Goal: Information Seeking & Learning: Check status

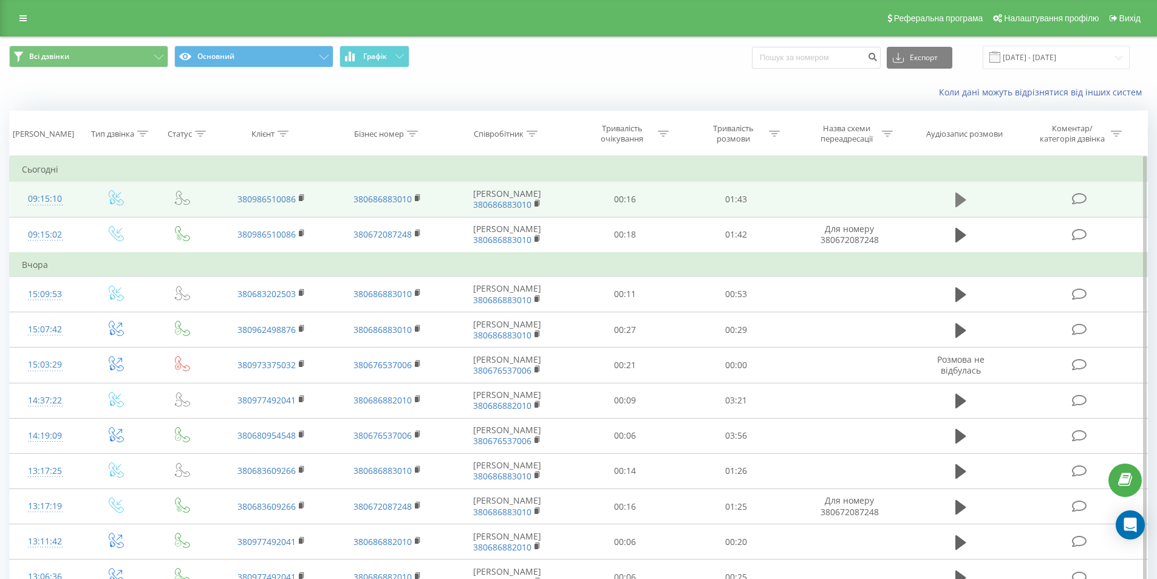
click at [960, 203] on icon at bounding box center [961, 200] width 11 height 15
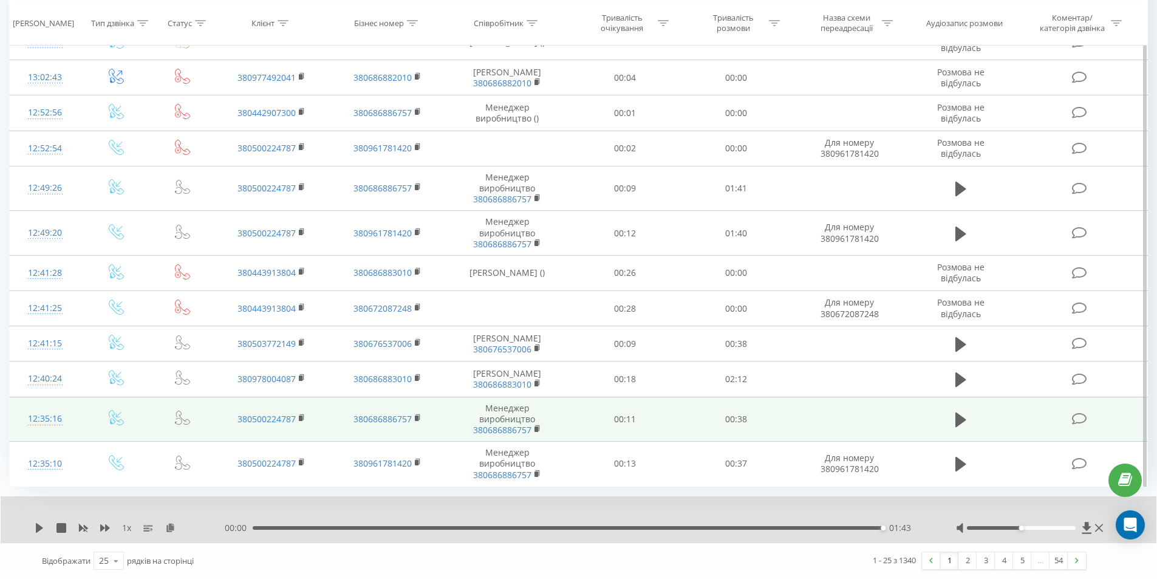
scroll to position [716, 0]
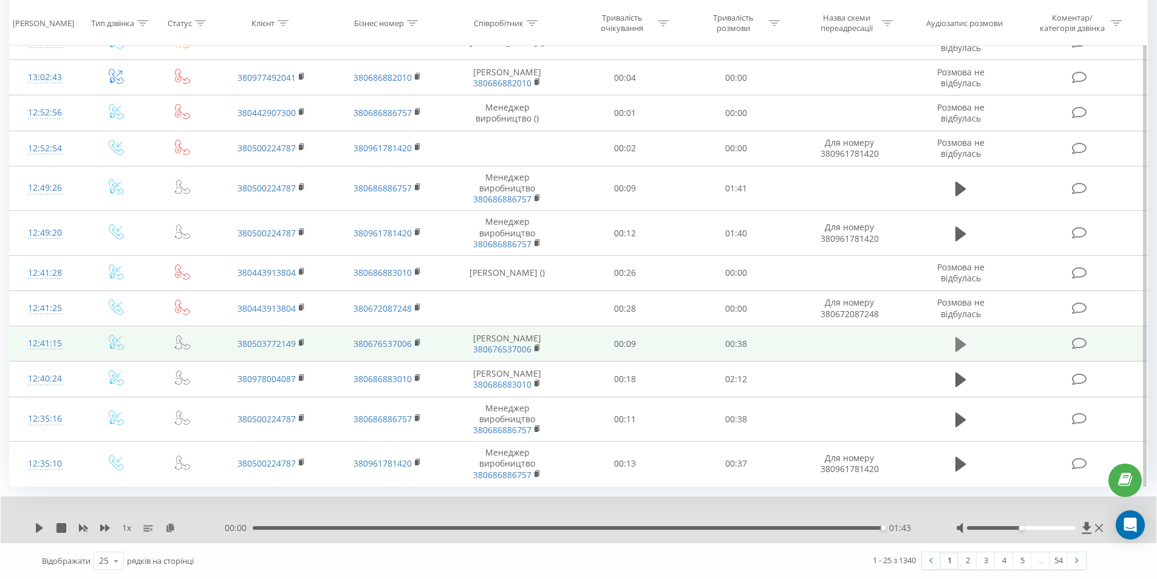
click at [963, 342] on icon at bounding box center [961, 344] width 11 height 15
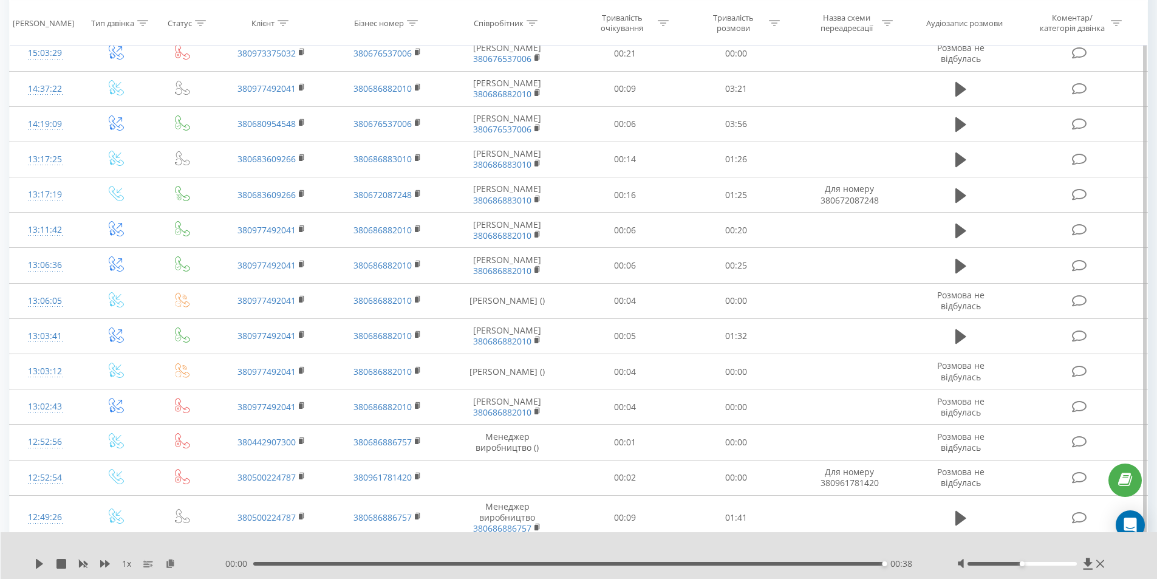
scroll to position [290, 0]
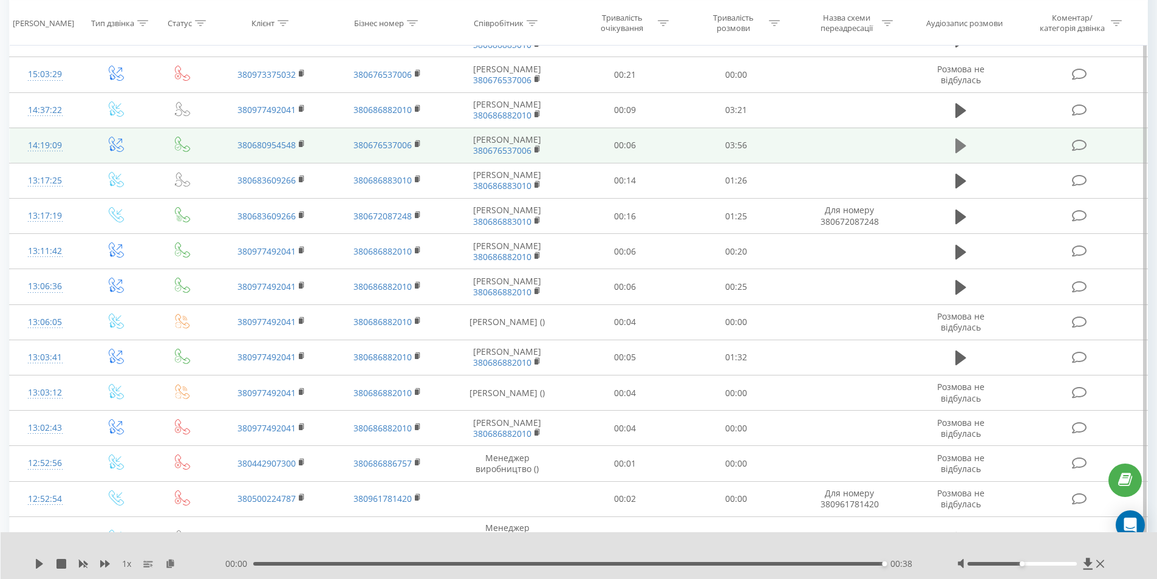
click at [957, 154] on icon at bounding box center [961, 145] width 11 height 17
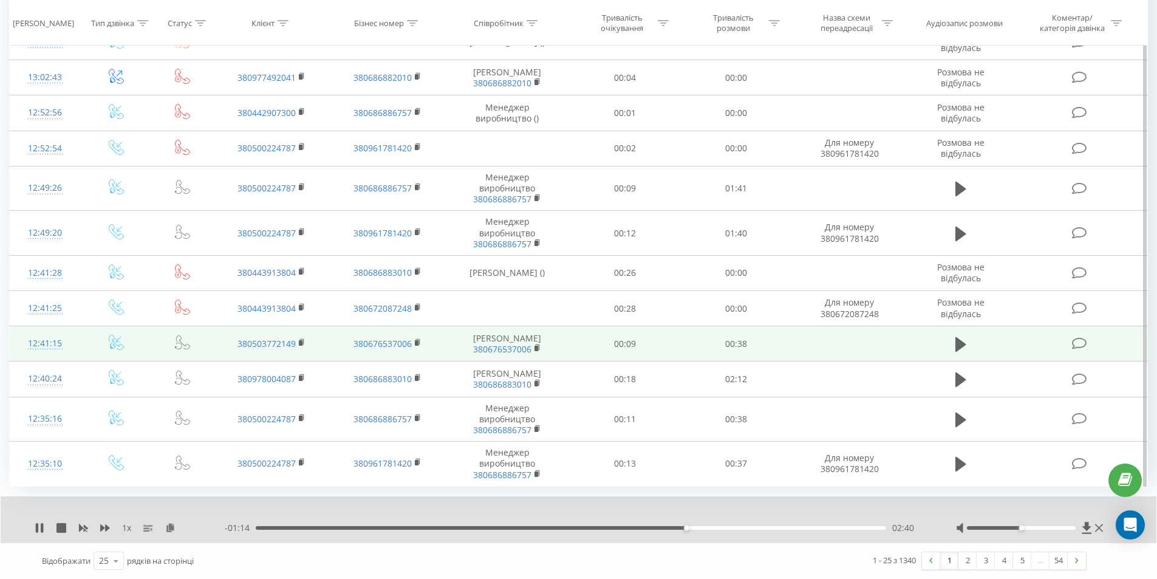
scroll to position [716, 0]
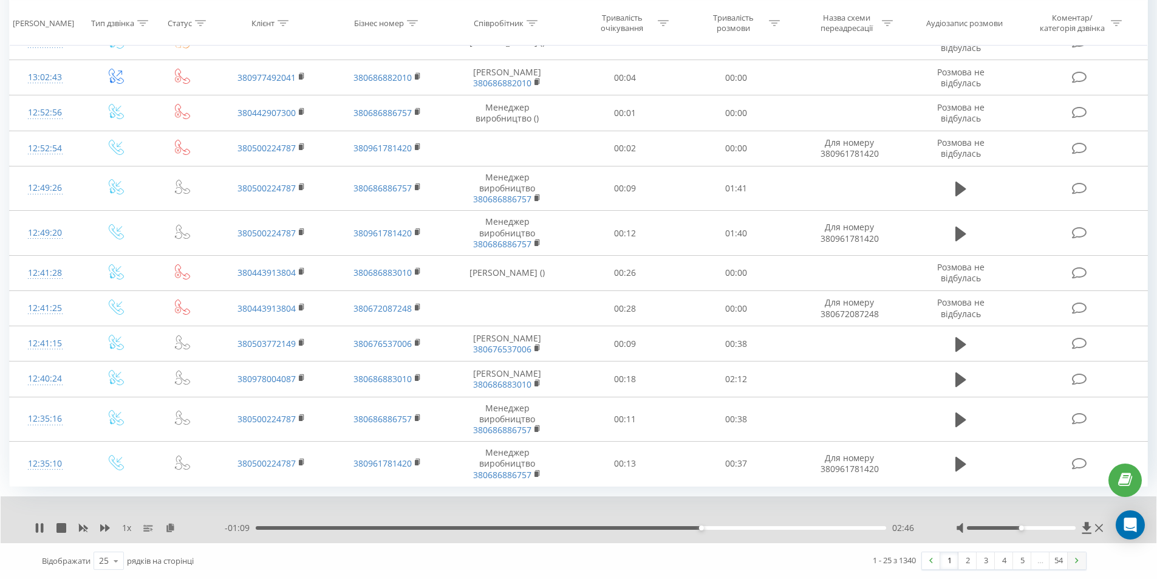
click at [1077, 561] on img at bounding box center [1077, 560] width 4 height 5
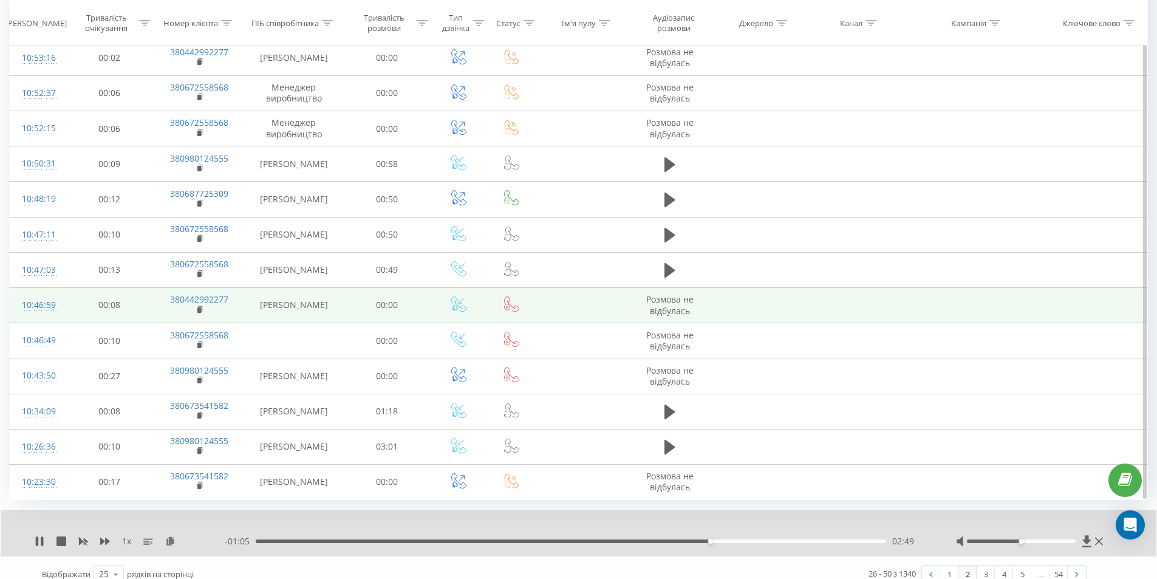
scroll to position [579, 0]
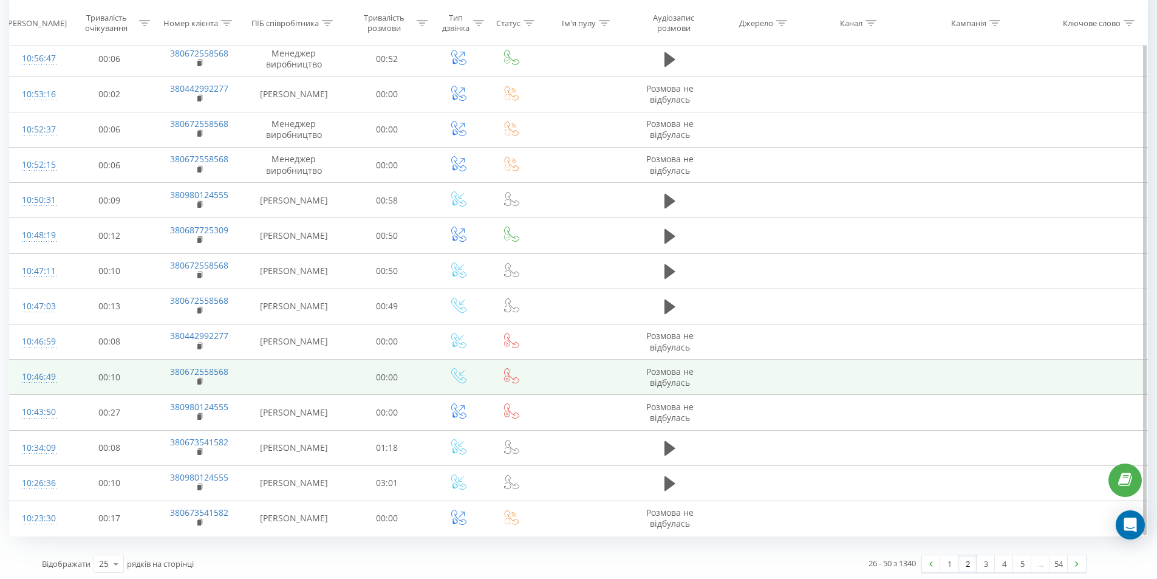
scroll to position [532, 0]
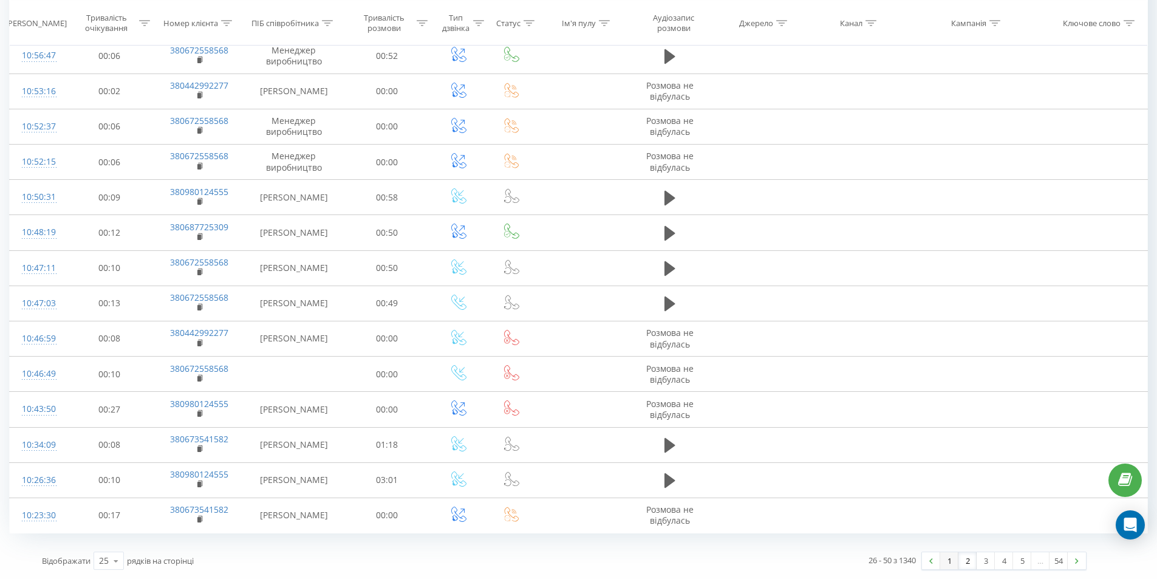
click at [950, 562] on link "1" at bounding box center [949, 560] width 18 height 17
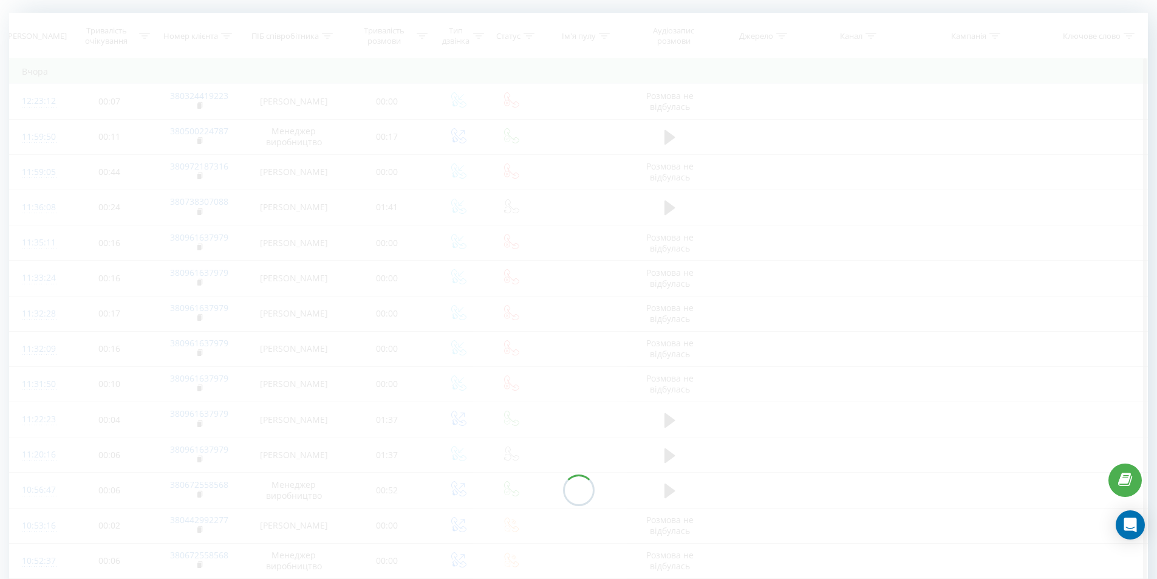
scroll to position [80, 0]
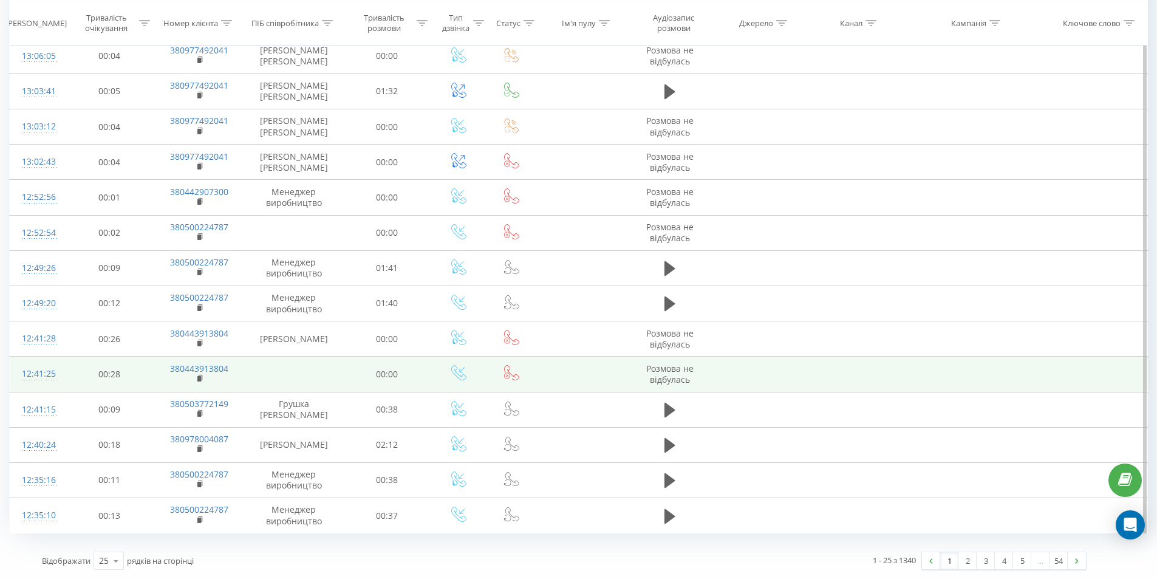
scroll to position [622, 0]
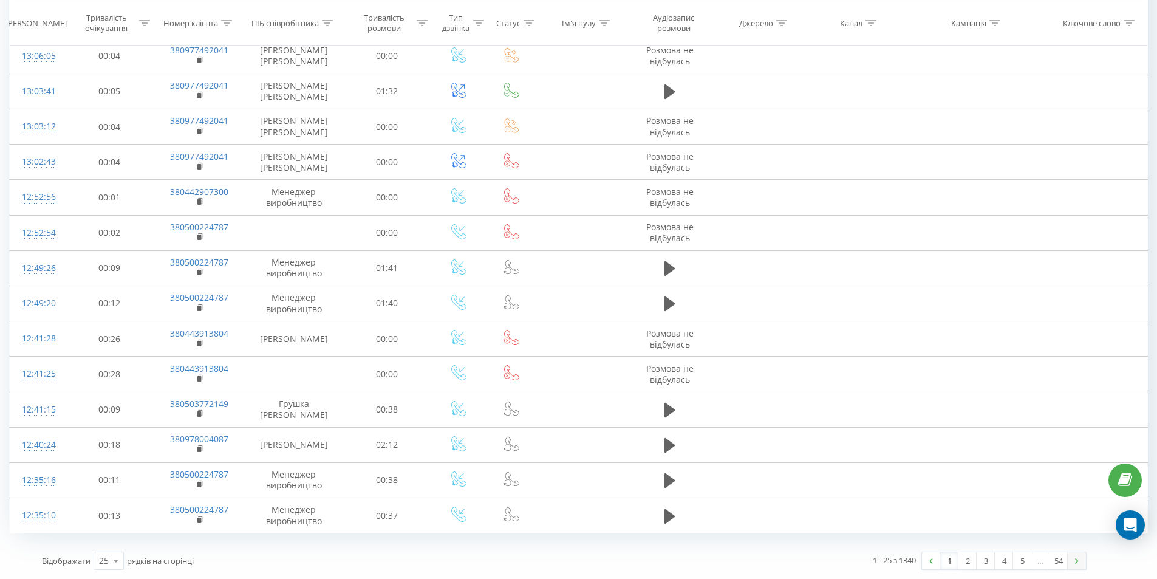
click at [1079, 559] on link at bounding box center [1077, 560] width 18 height 17
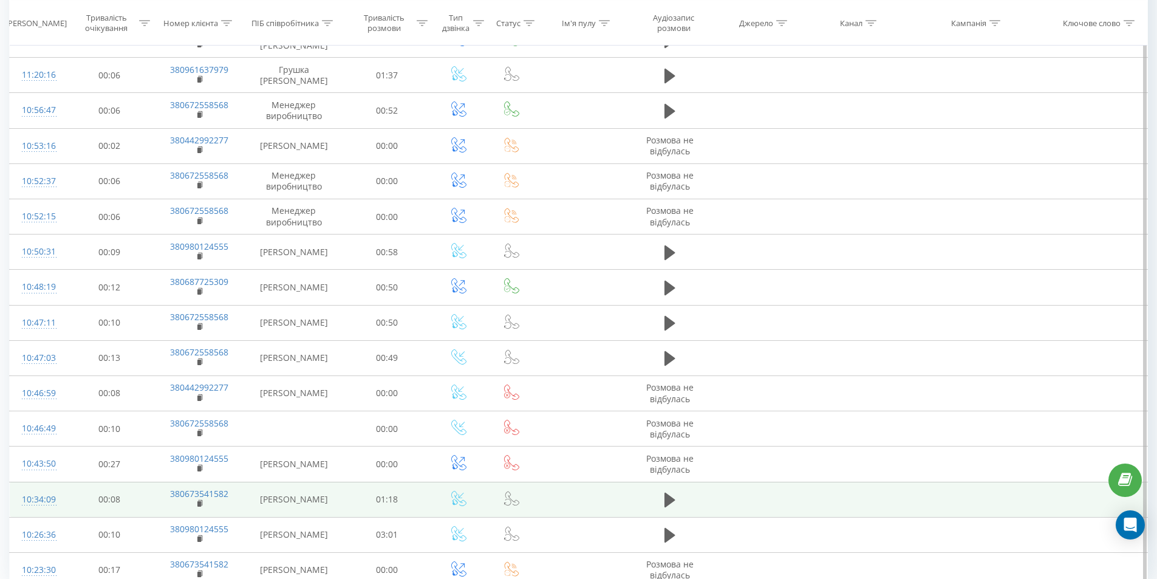
scroll to position [532, 0]
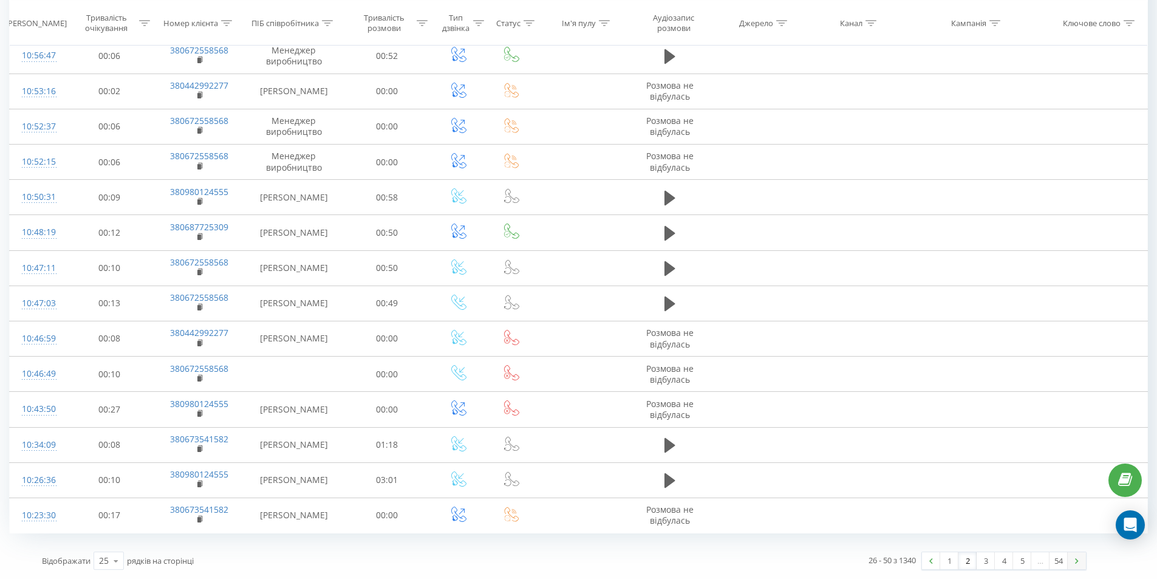
click at [1078, 560] on img at bounding box center [1077, 560] width 4 height 5
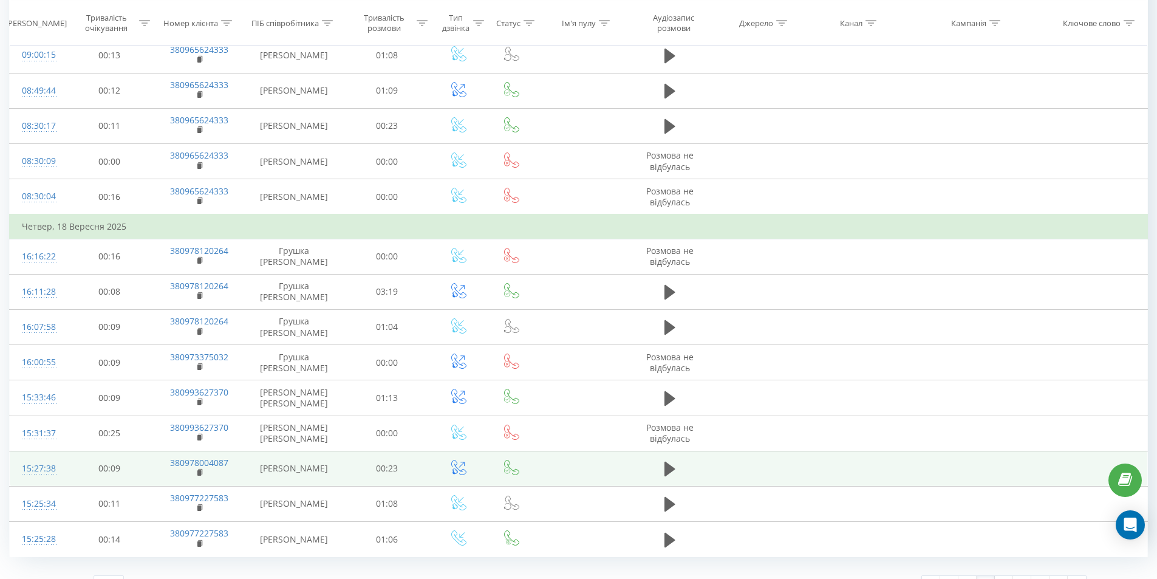
scroll to position [584, 0]
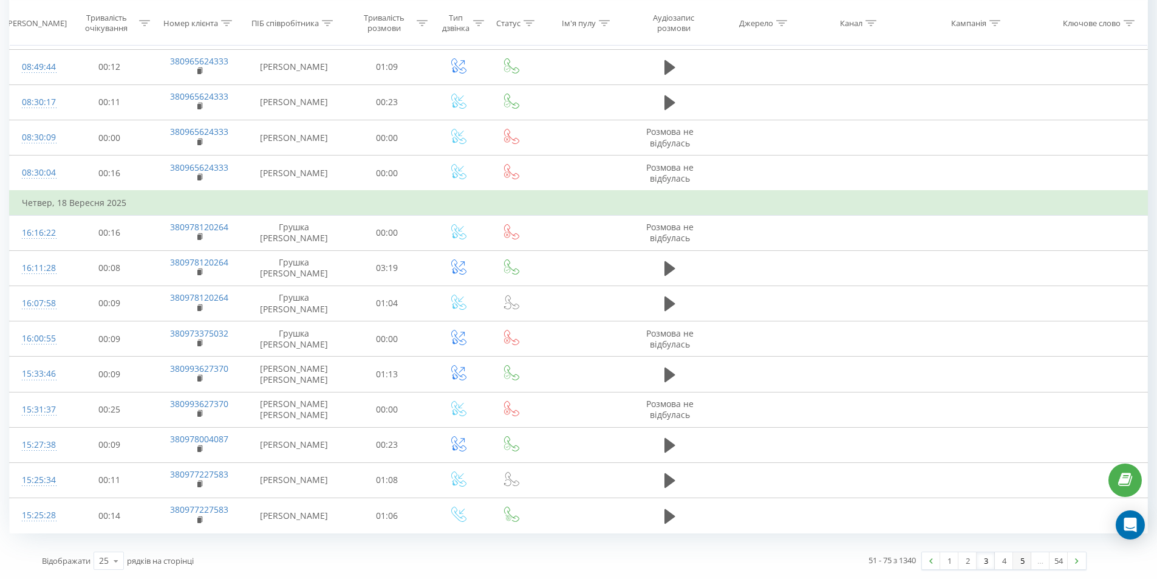
click at [1021, 562] on link "5" at bounding box center [1022, 560] width 18 height 17
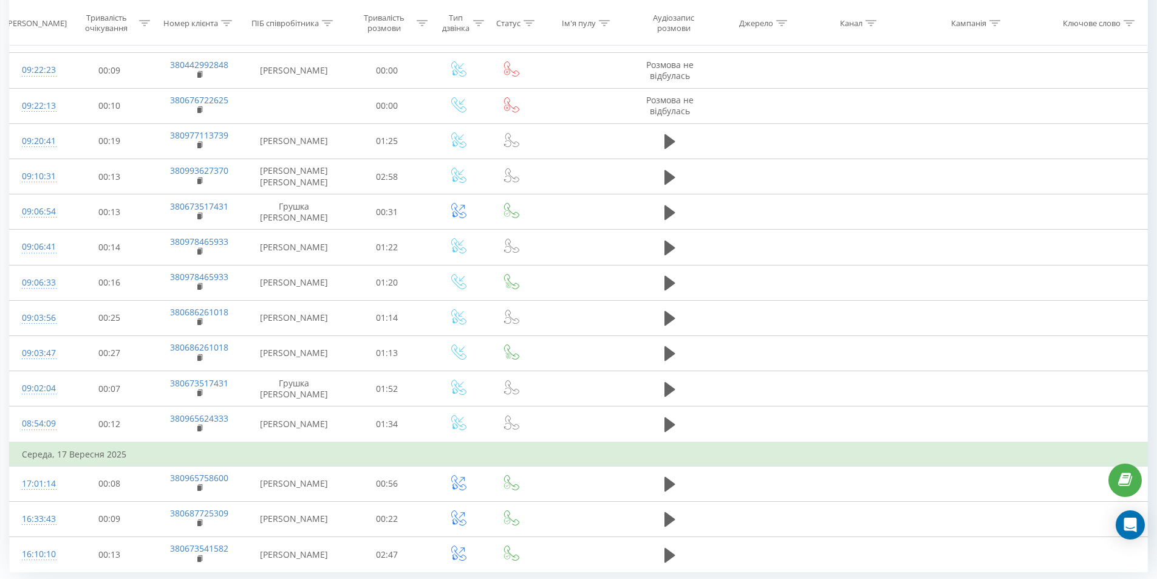
scroll to position [584, 0]
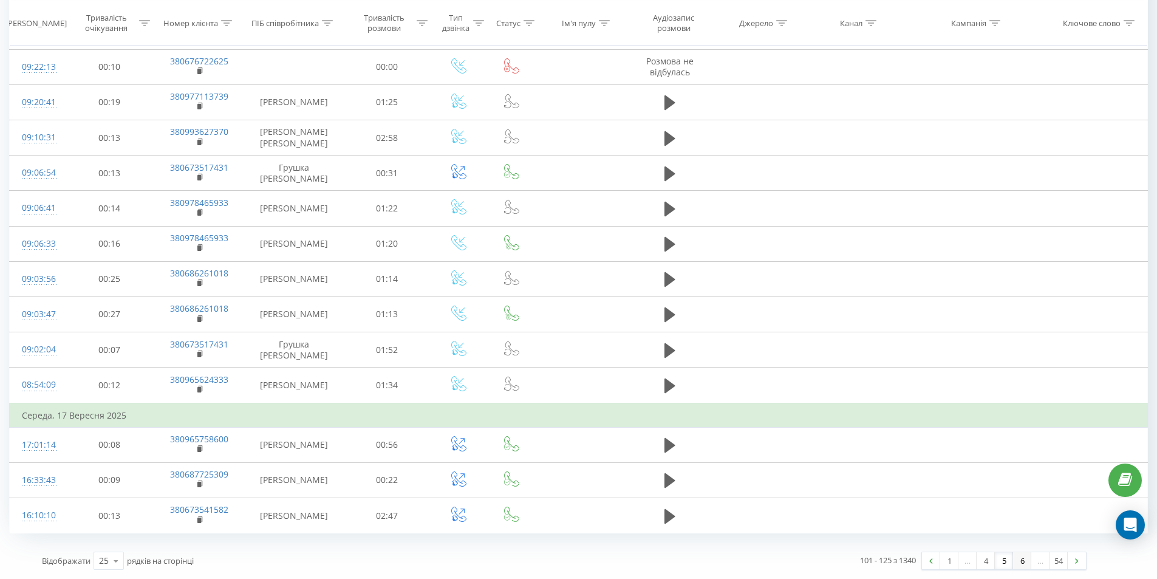
click at [1024, 560] on link "6" at bounding box center [1022, 560] width 18 height 17
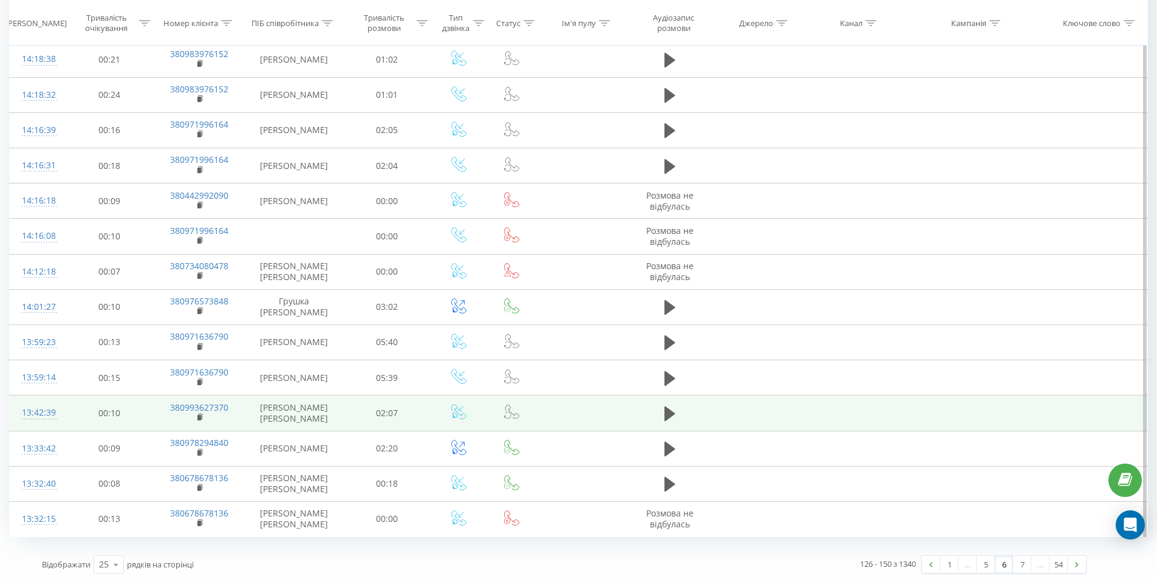
scroll to position [598, 0]
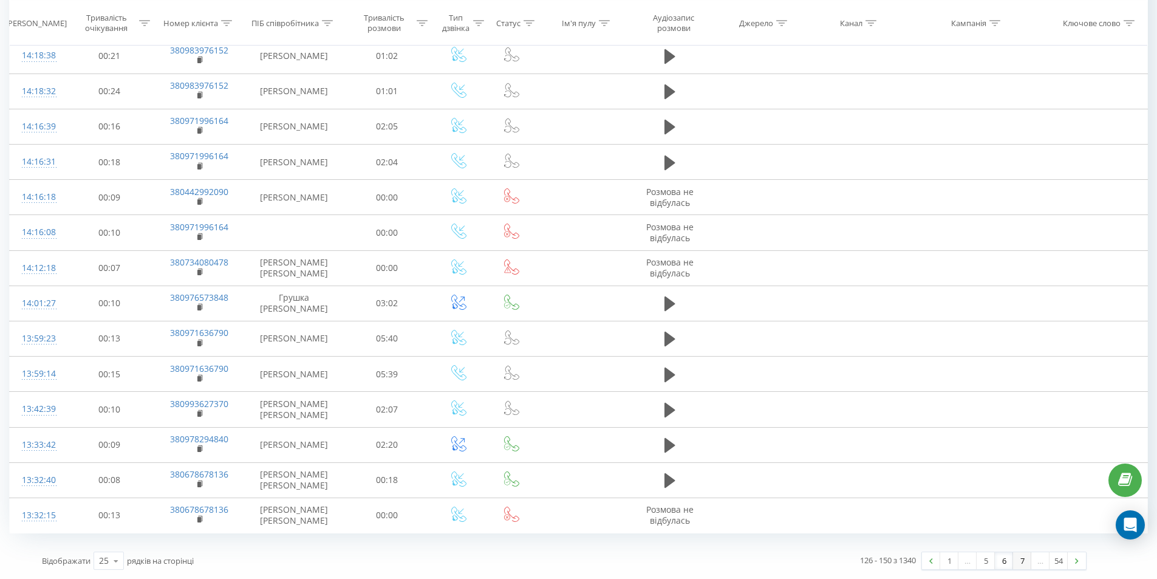
click at [1021, 558] on link "7" at bounding box center [1022, 560] width 18 height 17
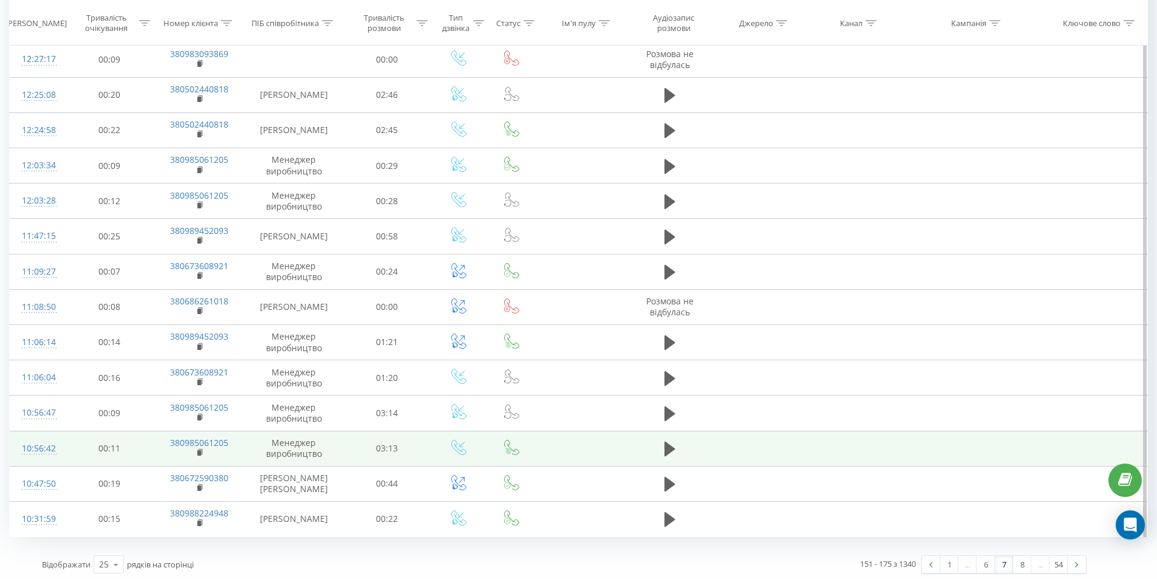
scroll to position [579, 0]
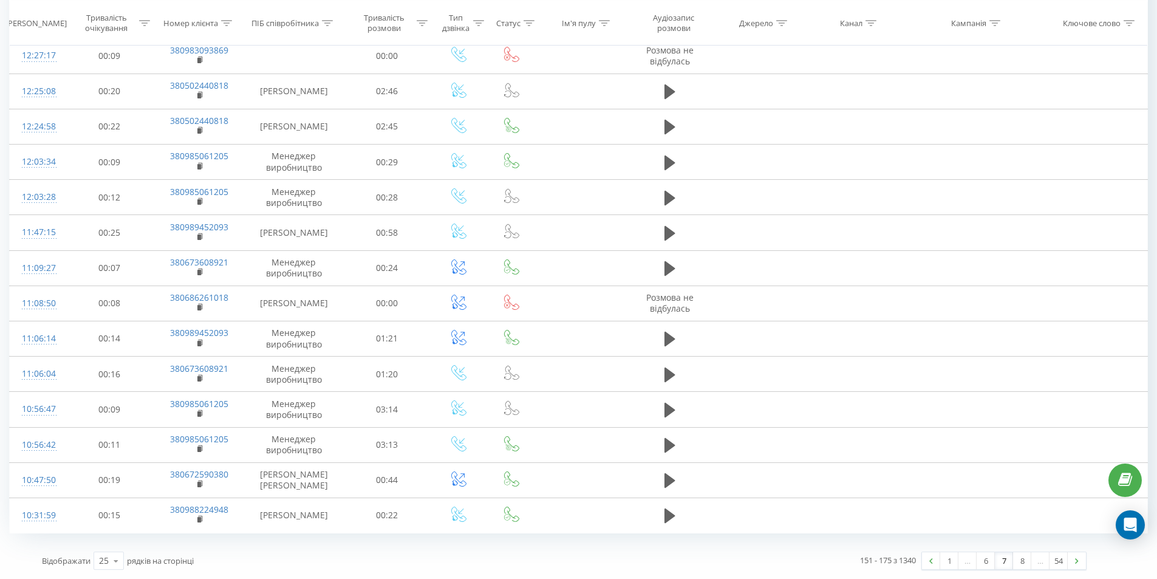
click at [1025, 563] on link "8" at bounding box center [1022, 560] width 18 height 17
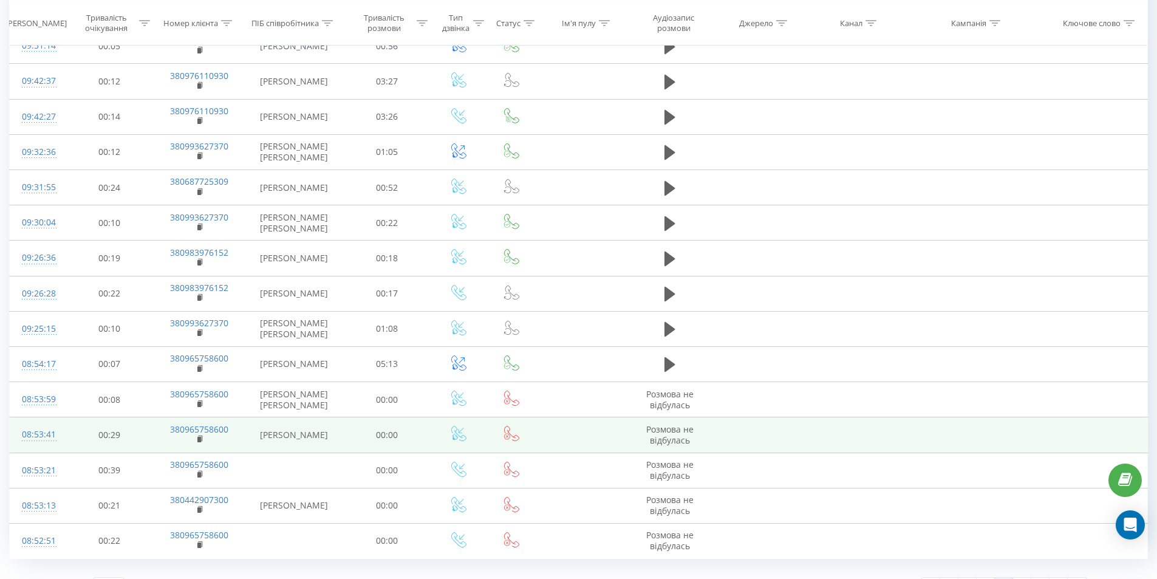
scroll to position [570, 0]
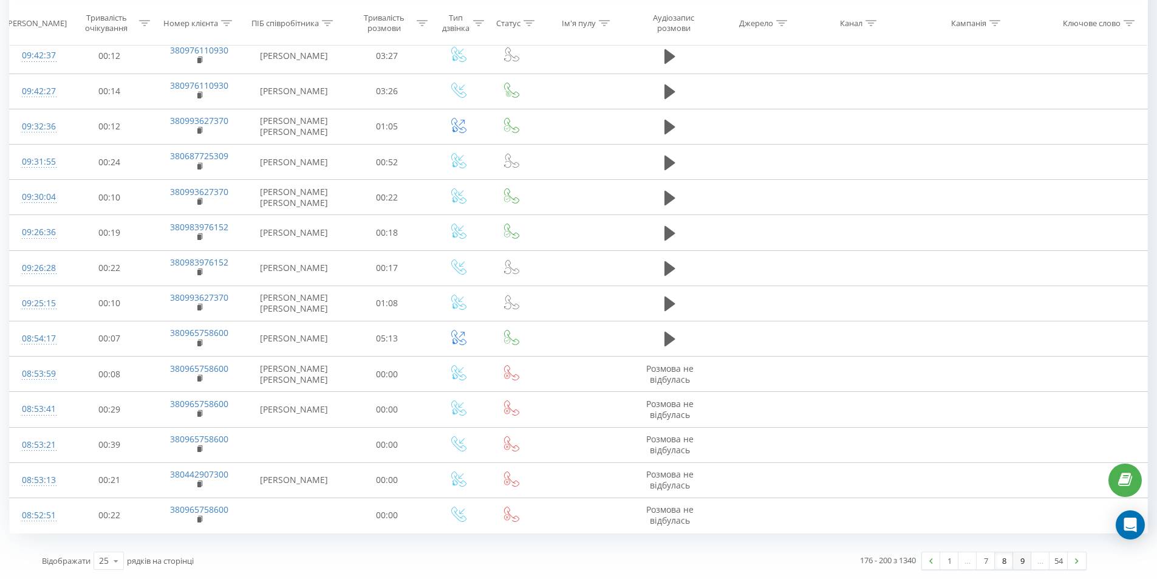
click at [1023, 563] on link "9" at bounding box center [1022, 560] width 18 height 17
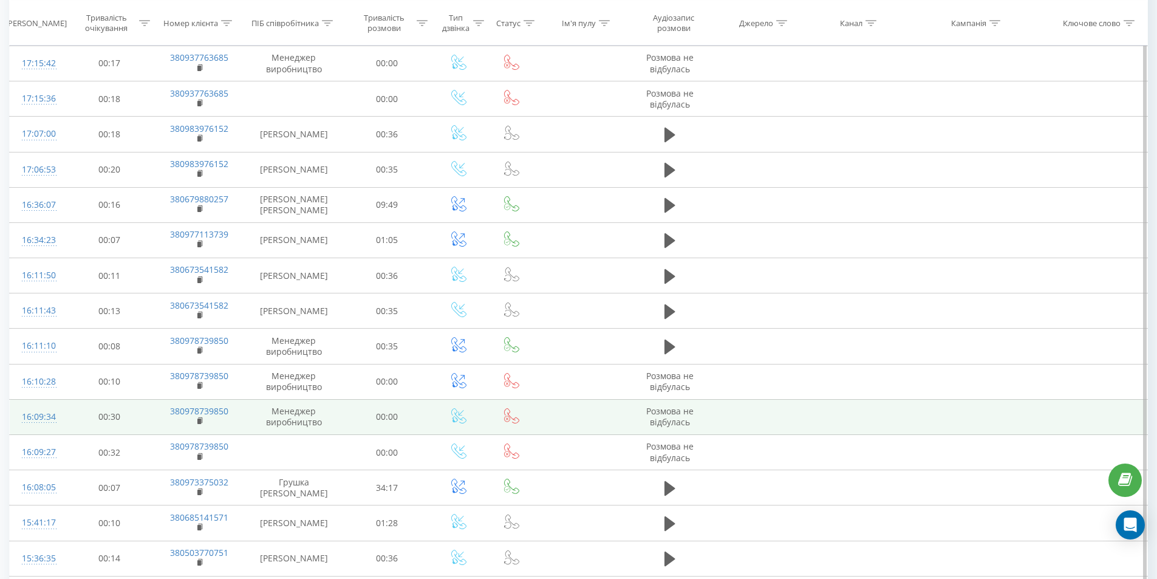
scroll to position [262, 0]
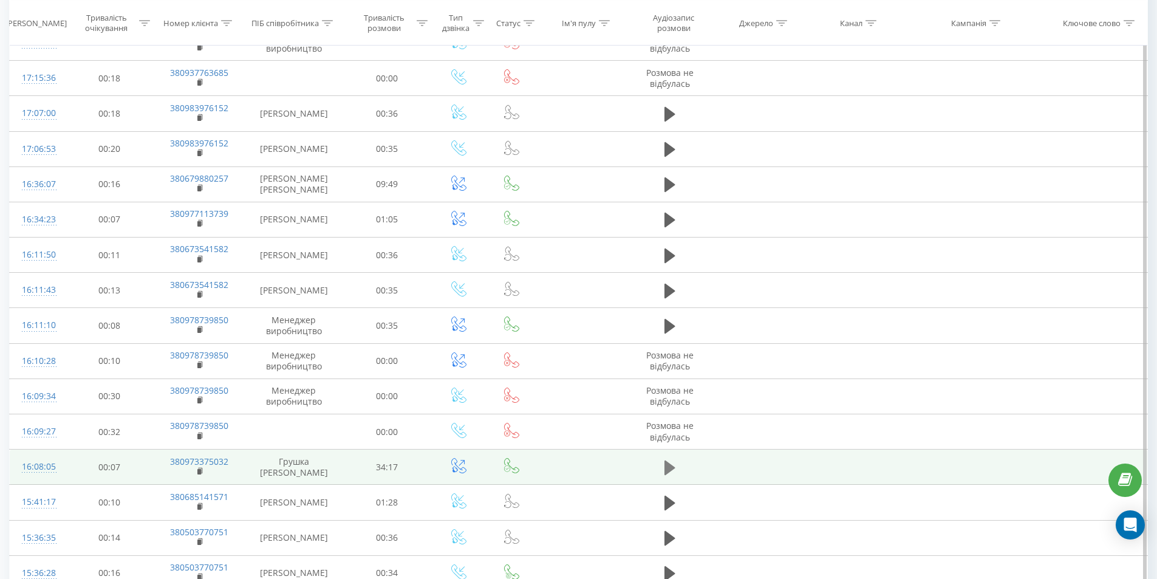
click at [668, 475] on icon at bounding box center [670, 467] width 11 height 15
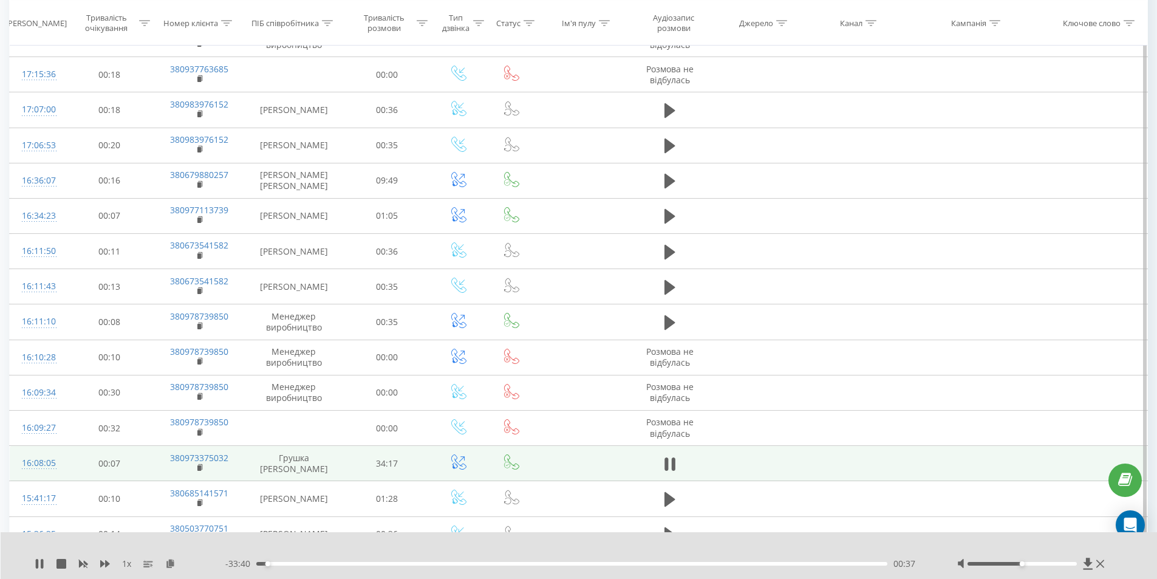
scroll to position [323, 0]
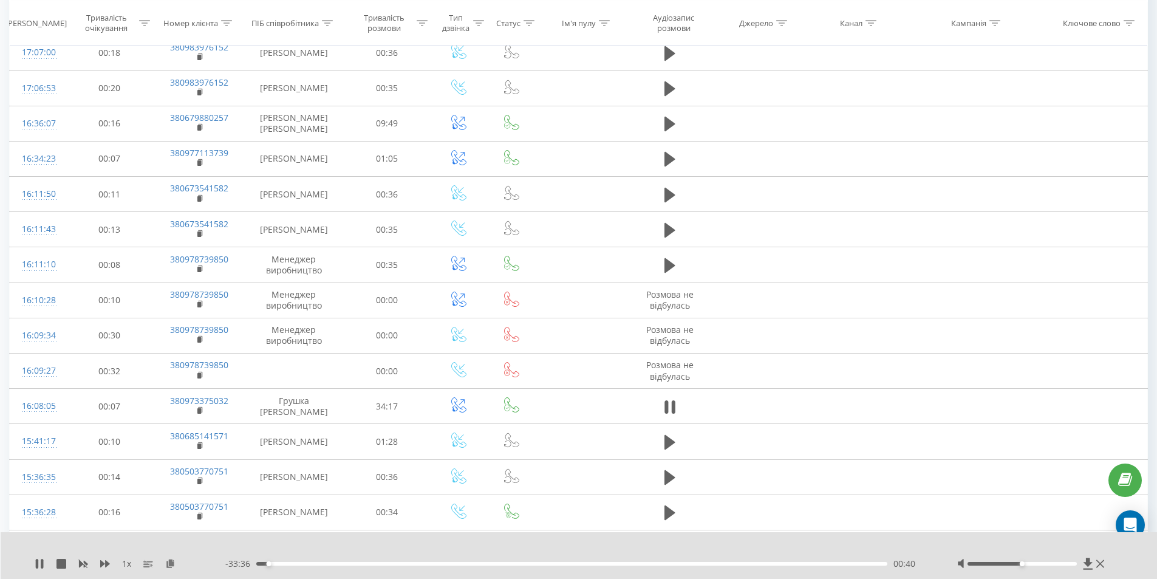
click at [298, 564] on div "00:40" at bounding box center [572, 564] width 632 height 4
click at [340, 563] on div "04:35" at bounding box center [572, 564] width 632 height 4
click at [382, 563] on div "04:38" at bounding box center [572, 564] width 632 height 4
click at [392, 562] on div "07:25" at bounding box center [572, 564] width 632 height 4
click at [383, 563] on div "06:54" at bounding box center [572, 564] width 632 height 4
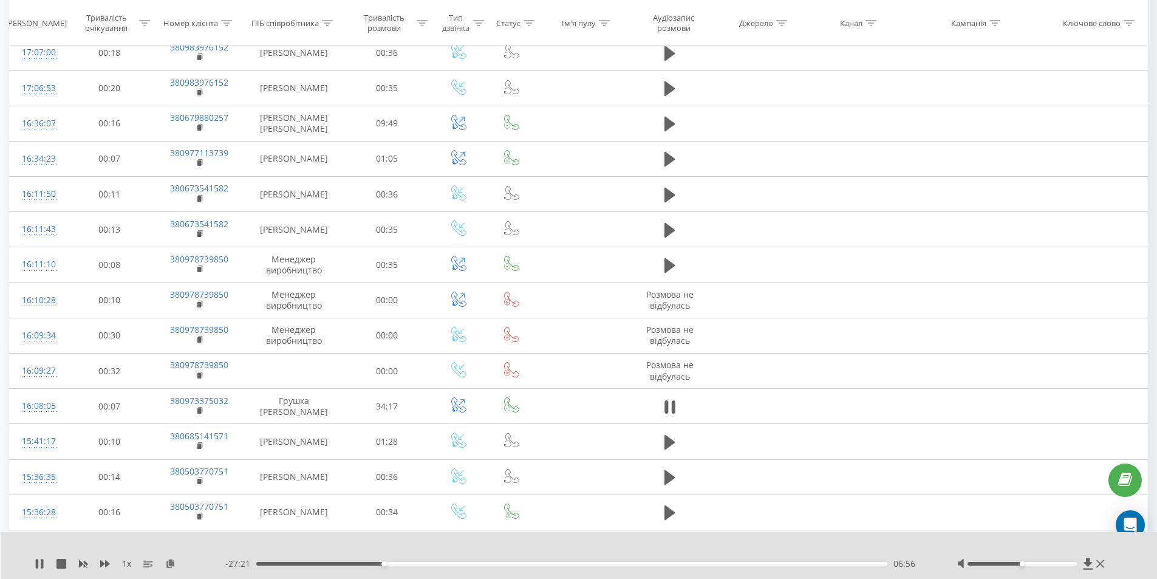
click at [657, 419] on td at bounding box center [670, 406] width 84 height 35
click at [671, 416] on icon at bounding box center [670, 407] width 11 height 17
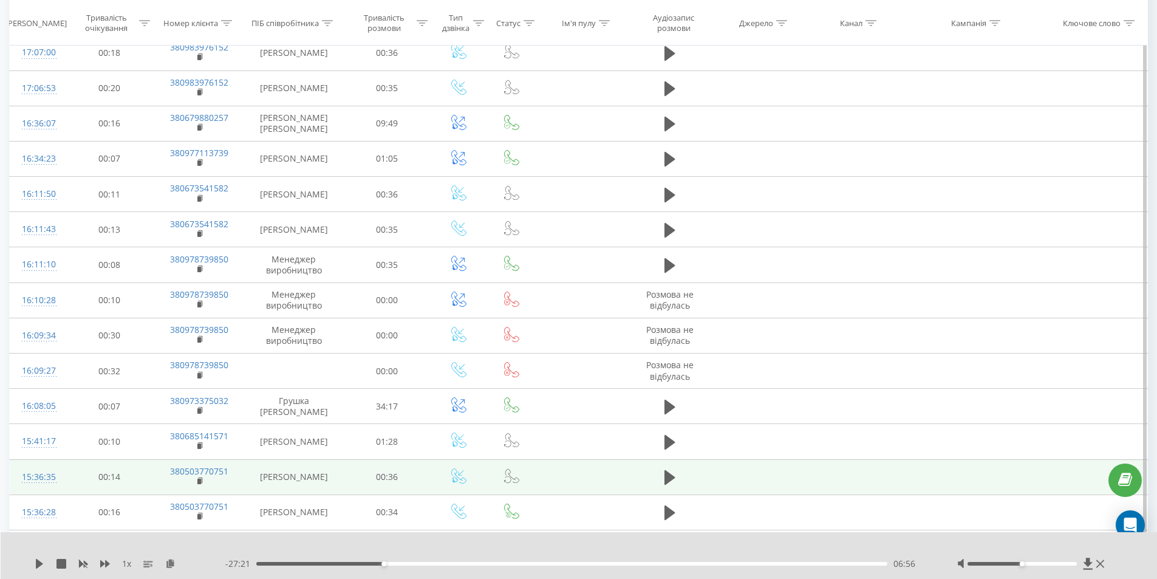
scroll to position [384, 0]
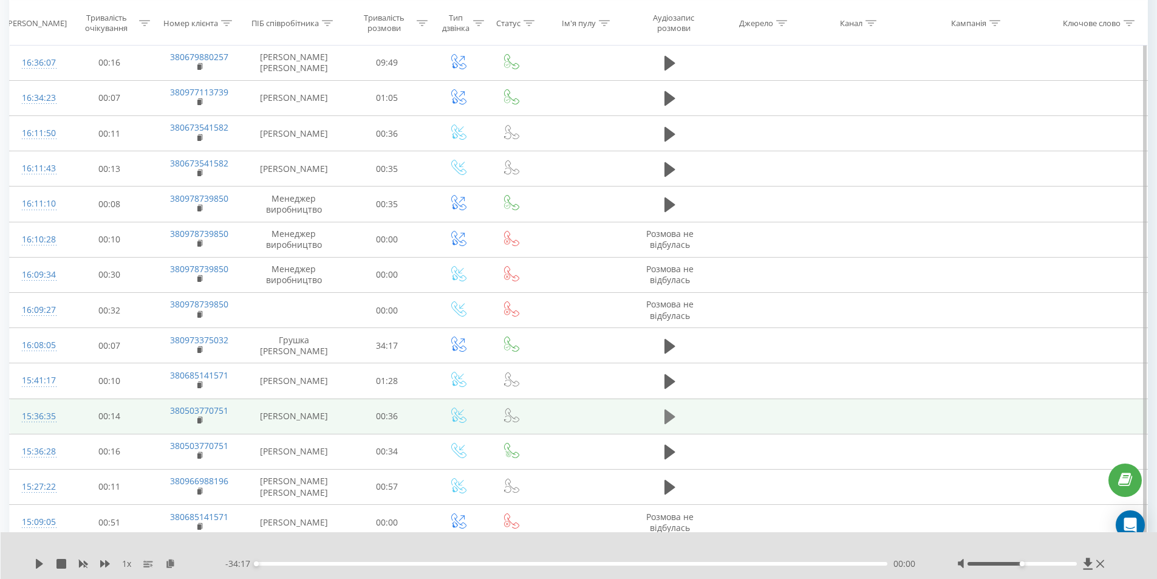
click at [668, 424] on icon at bounding box center [670, 416] width 11 height 15
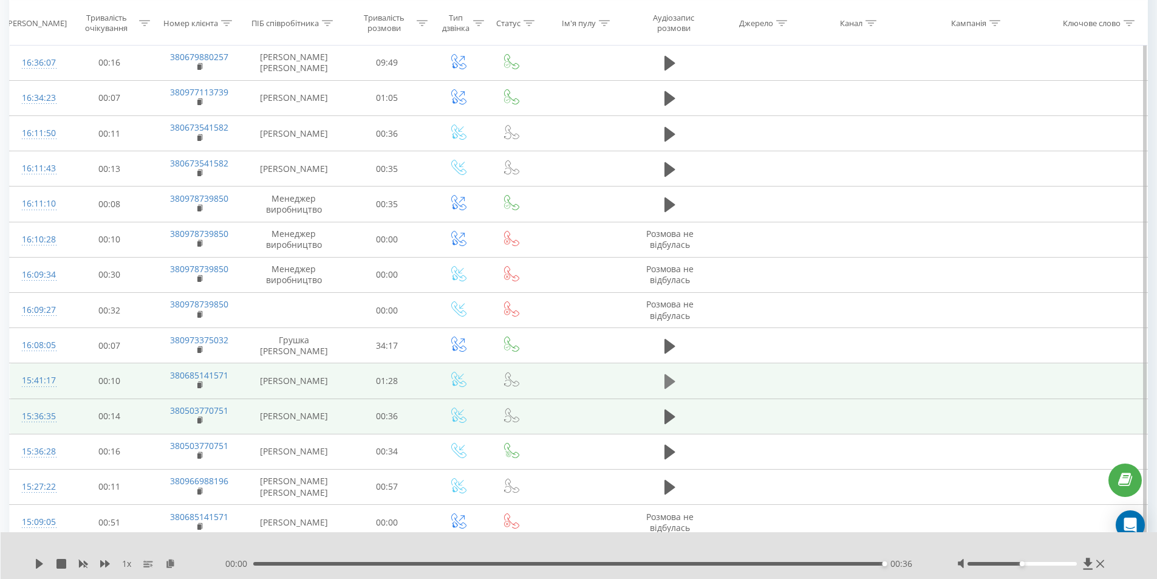
click at [669, 387] on icon at bounding box center [670, 381] width 11 height 15
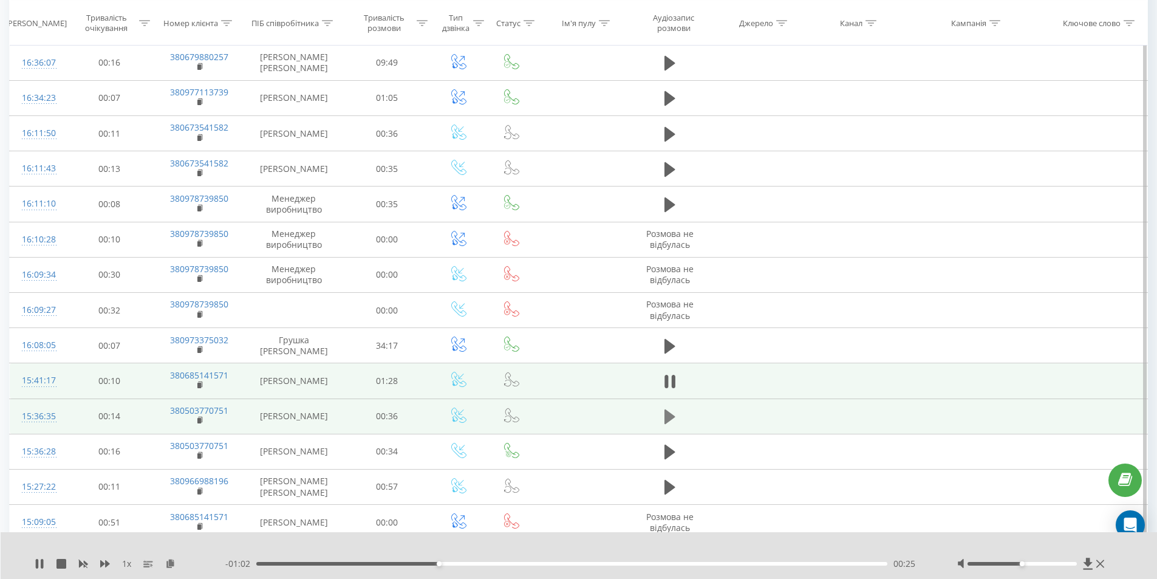
click at [665, 424] on icon at bounding box center [670, 416] width 11 height 15
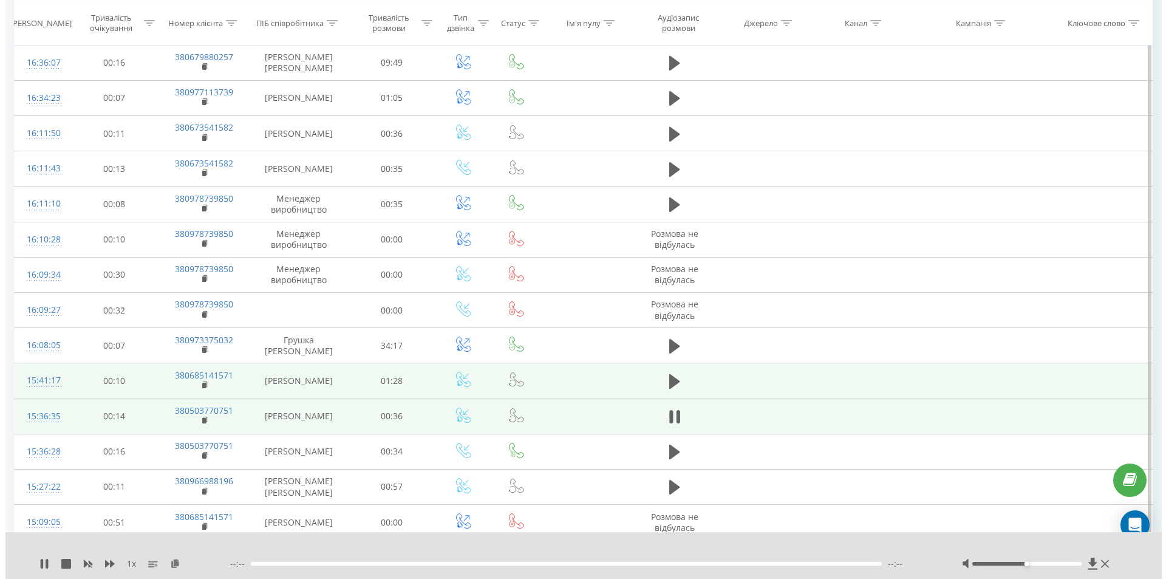
scroll to position [0, 0]
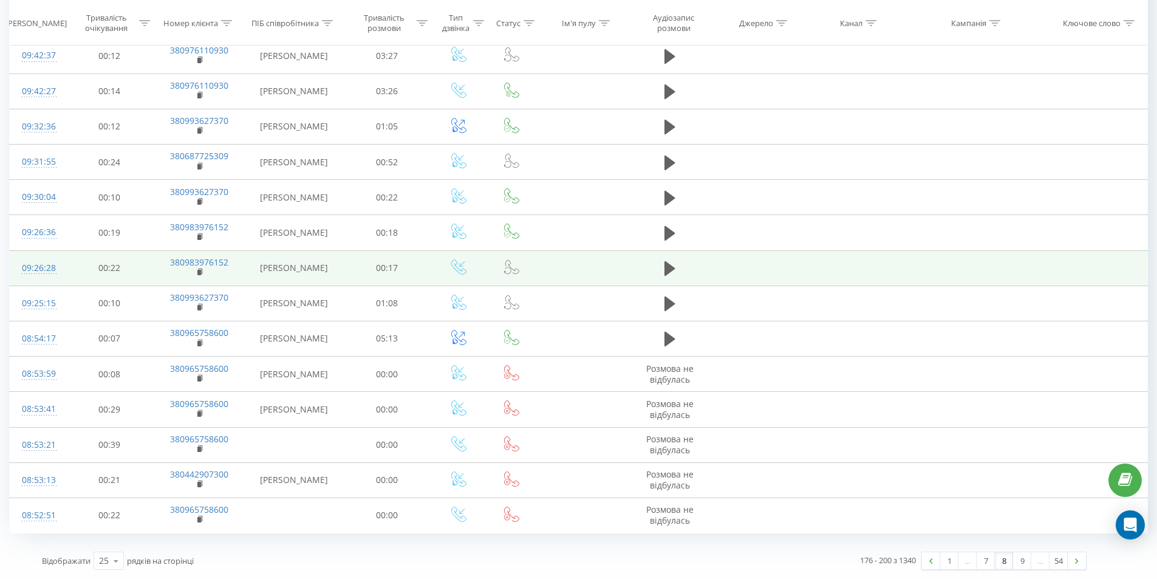
scroll to position [570, 0]
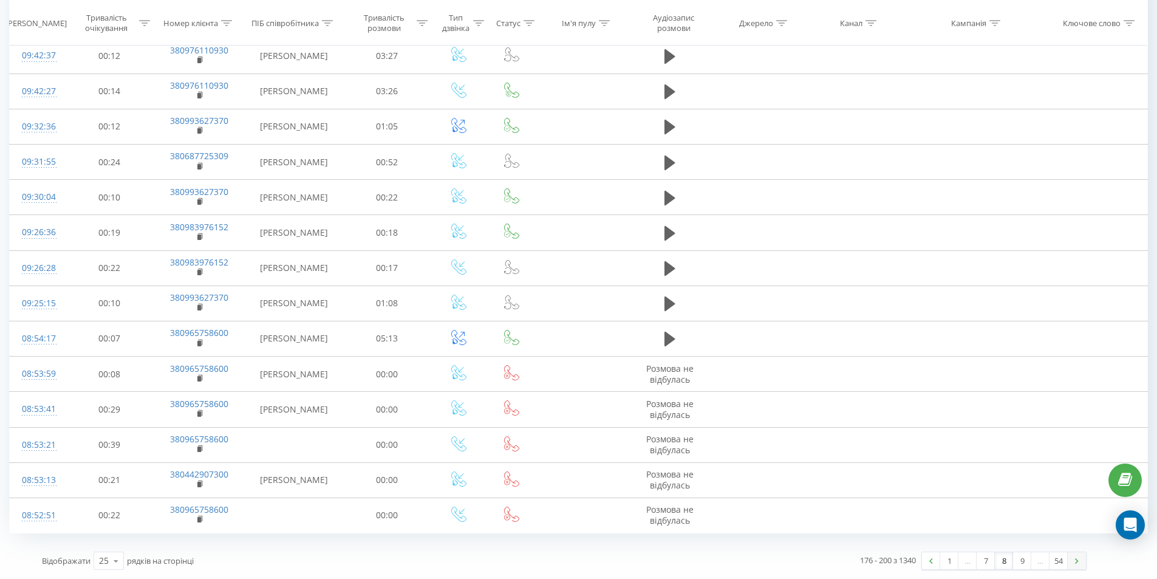
click at [1077, 561] on img at bounding box center [1077, 560] width 4 height 5
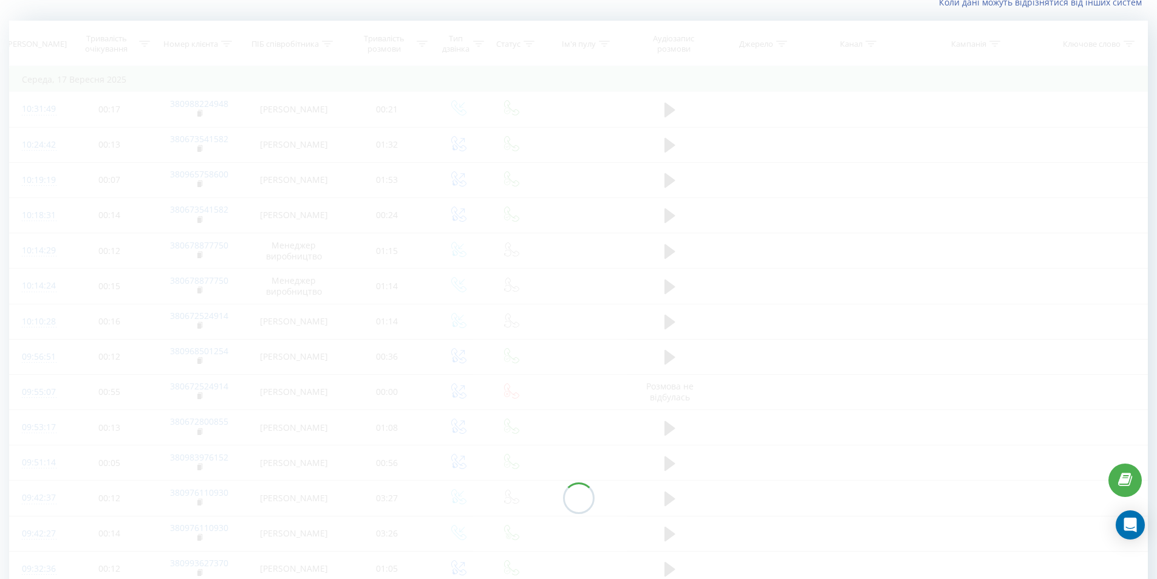
scroll to position [80, 0]
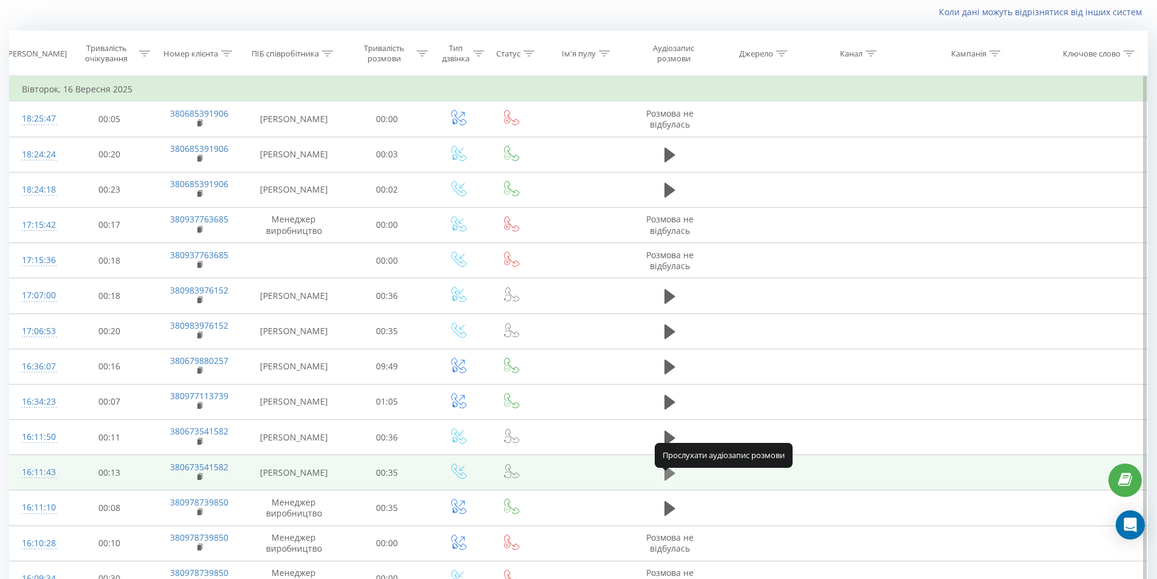
click at [668, 481] on icon at bounding box center [670, 473] width 11 height 15
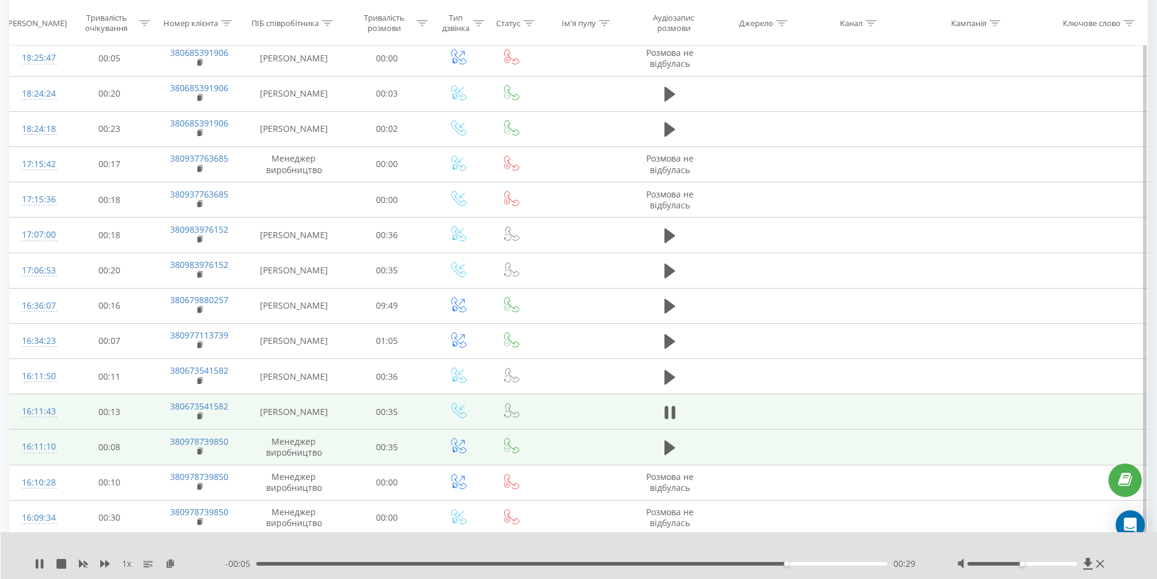
scroll to position [202, 0]
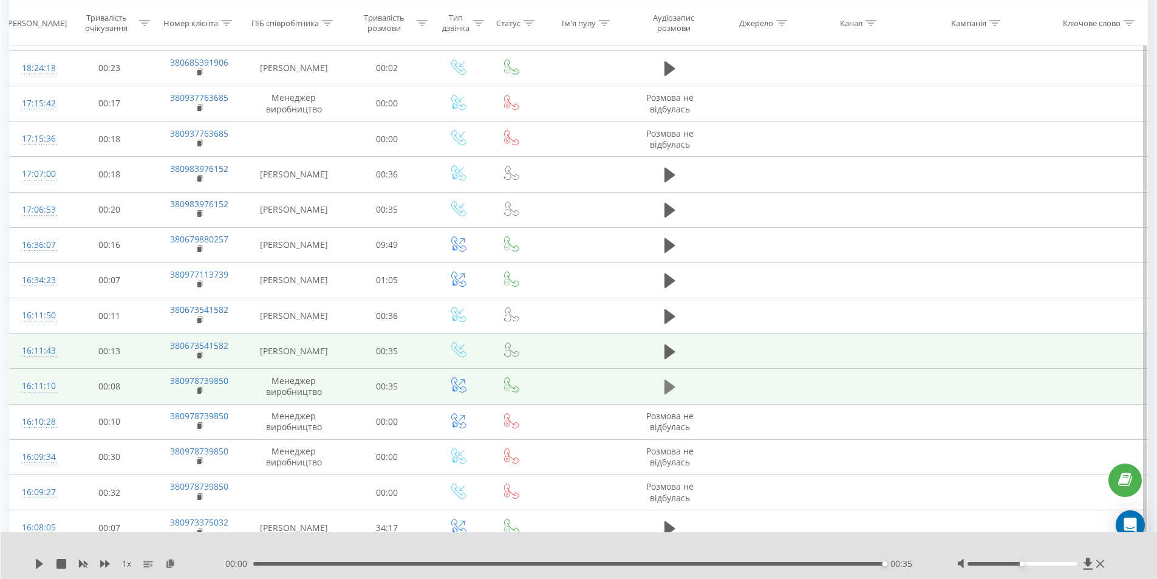
click at [671, 394] on icon at bounding box center [670, 387] width 11 height 15
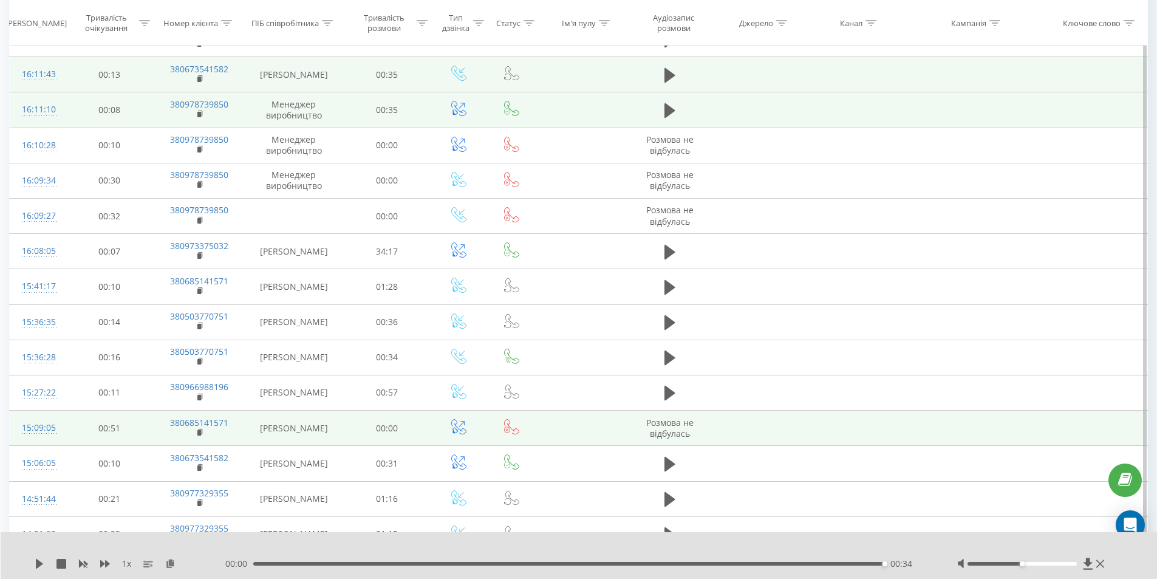
scroll to position [505, 0]
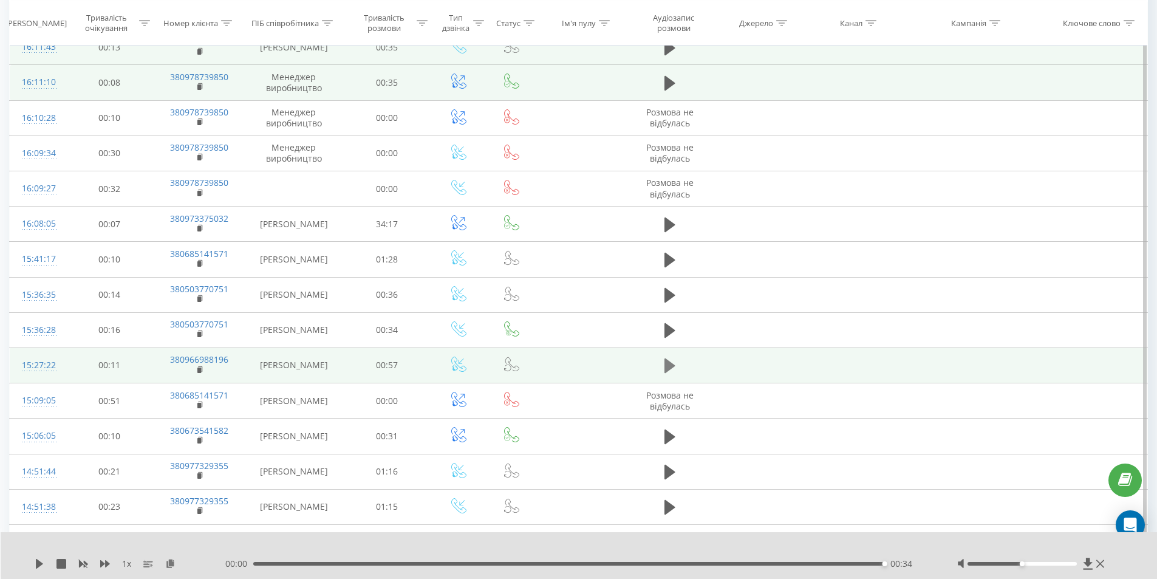
click at [671, 373] on icon at bounding box center [670, 365] width 11 height 15
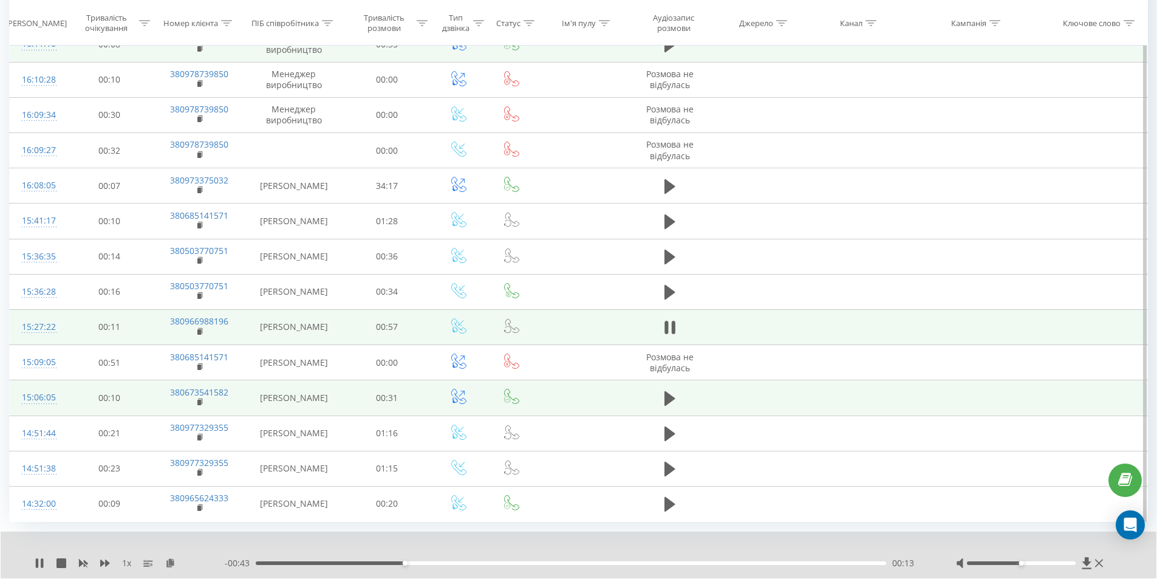
scroll to position [551, 0]
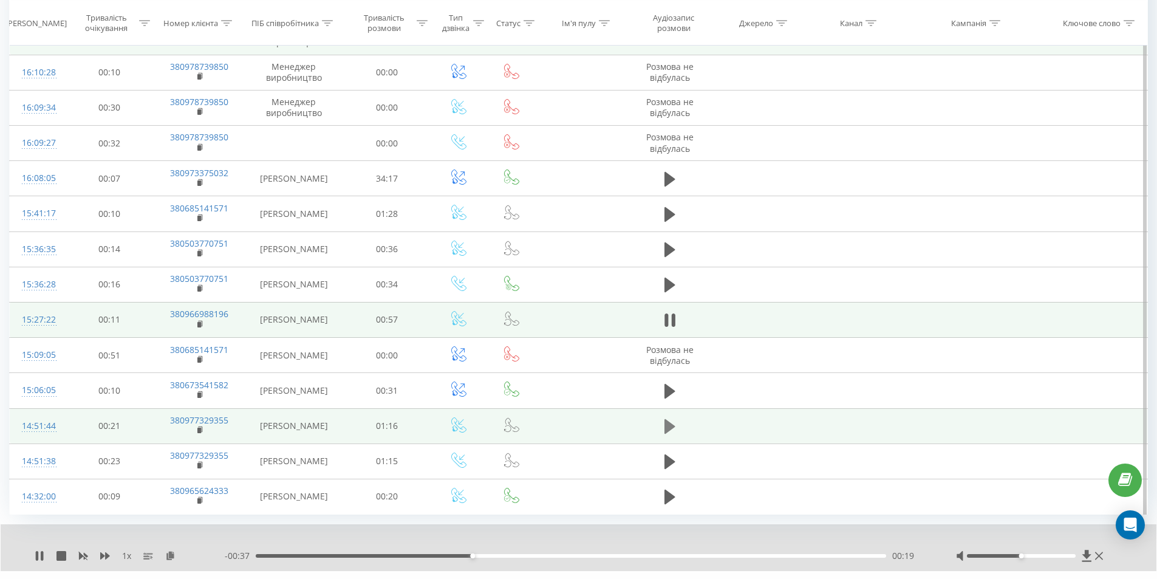
click at [671, 434] on icon at bounding box center [670, 426] width 11 height 15
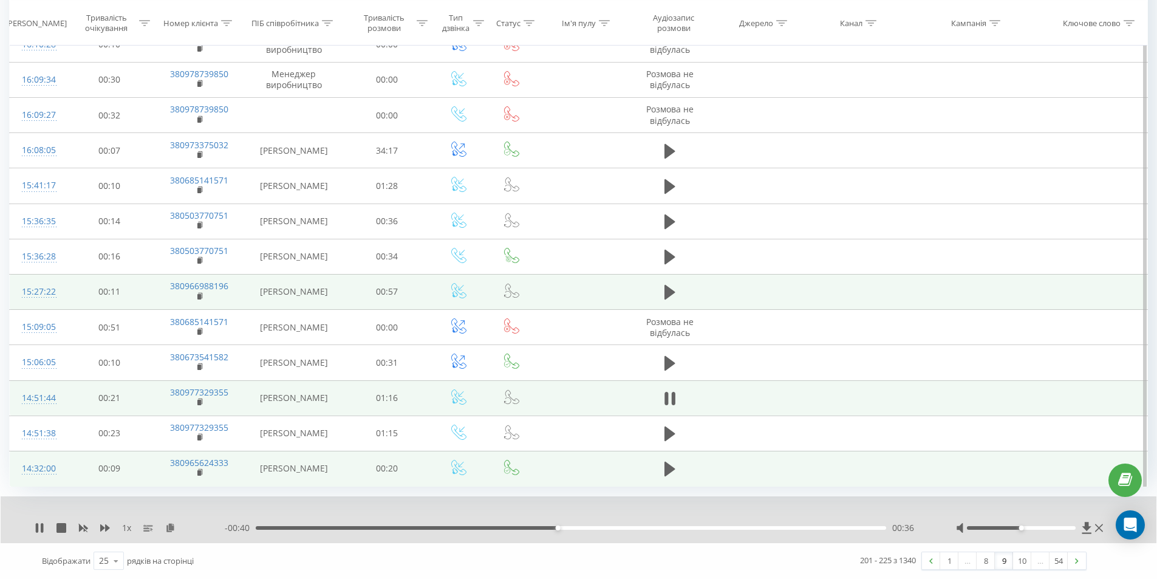
scroll to position [598, 0]
click at [668, 471] on icon at bounding box center [670, 469] width 11 height 15
click at [1023, 561] on link "10" at bounding box center [1022, 560] width 18 height 17
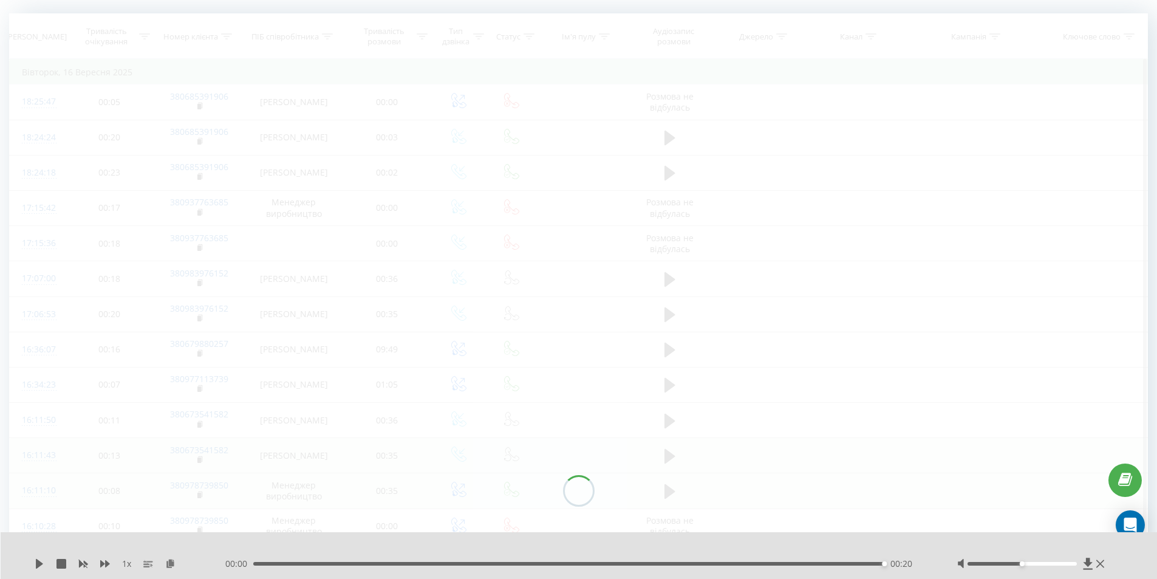
scroll to position [80, 0]
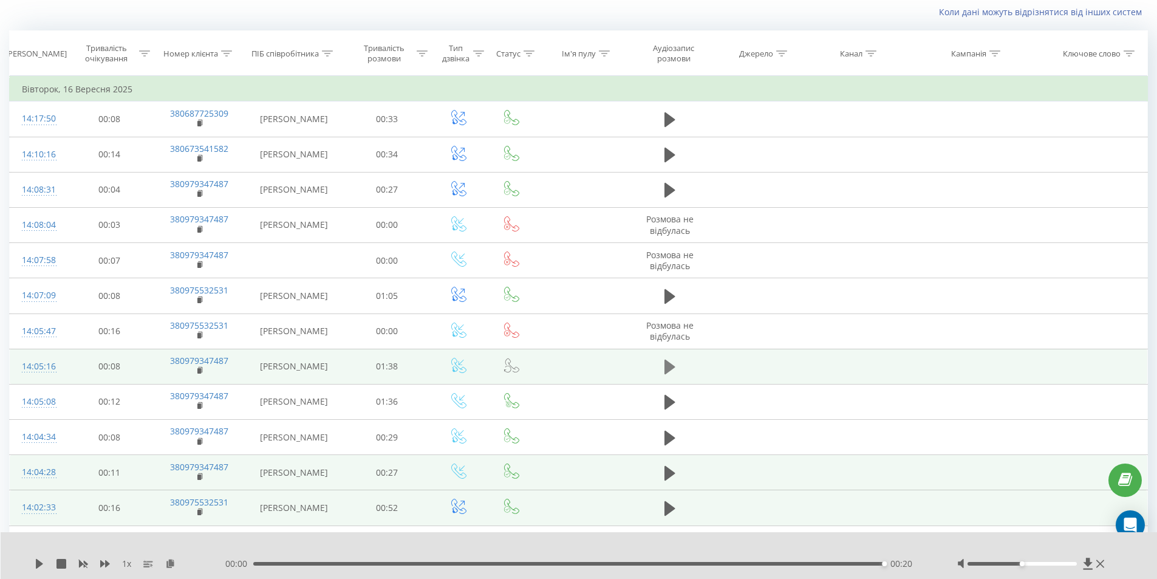
click at [671, 365] on icon at bounding box center [670, 367] width 11 height 15
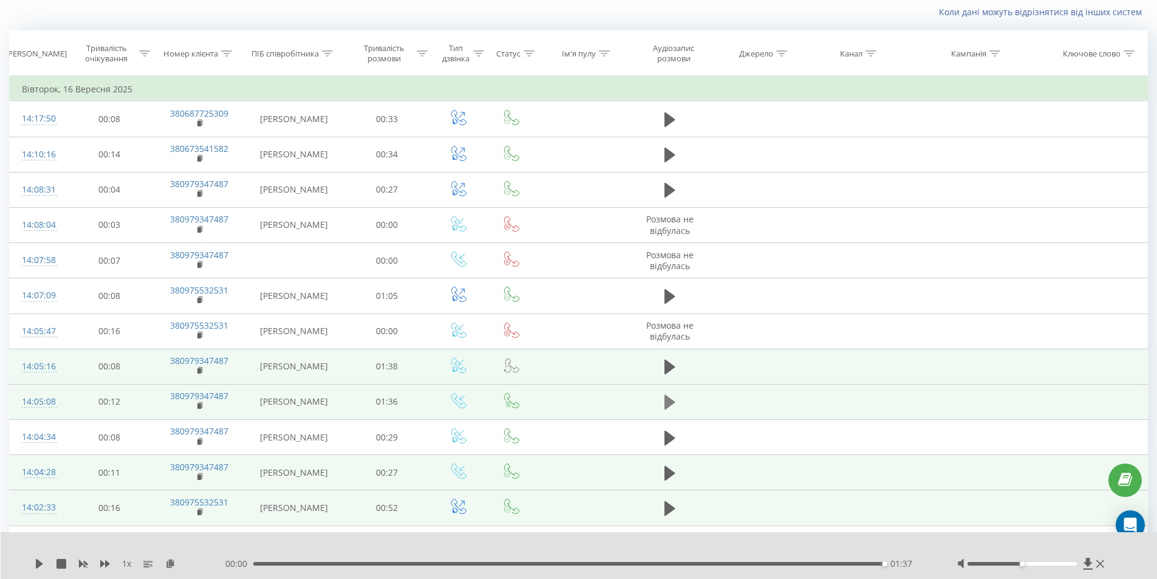
click at [669, 400] on icon at bounding box center [670, 402] width 11 height 15
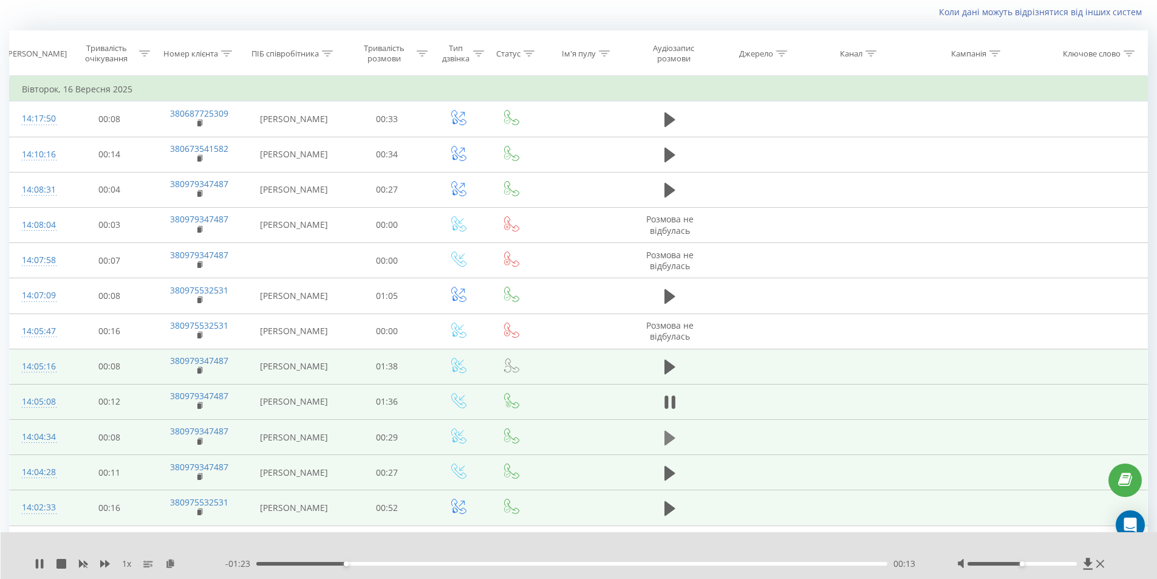
click at [674, 439] on icon at bounding box center [670, 437] width 11 height 15
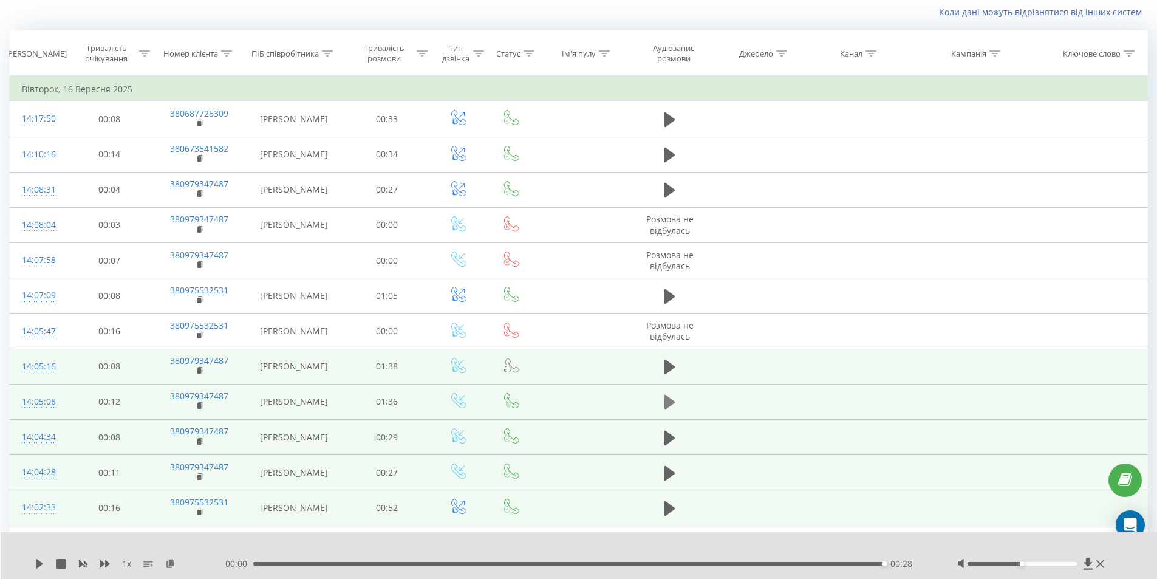
click at [668, 403] on icon at bounding box center [670, 402] width 11 height 15
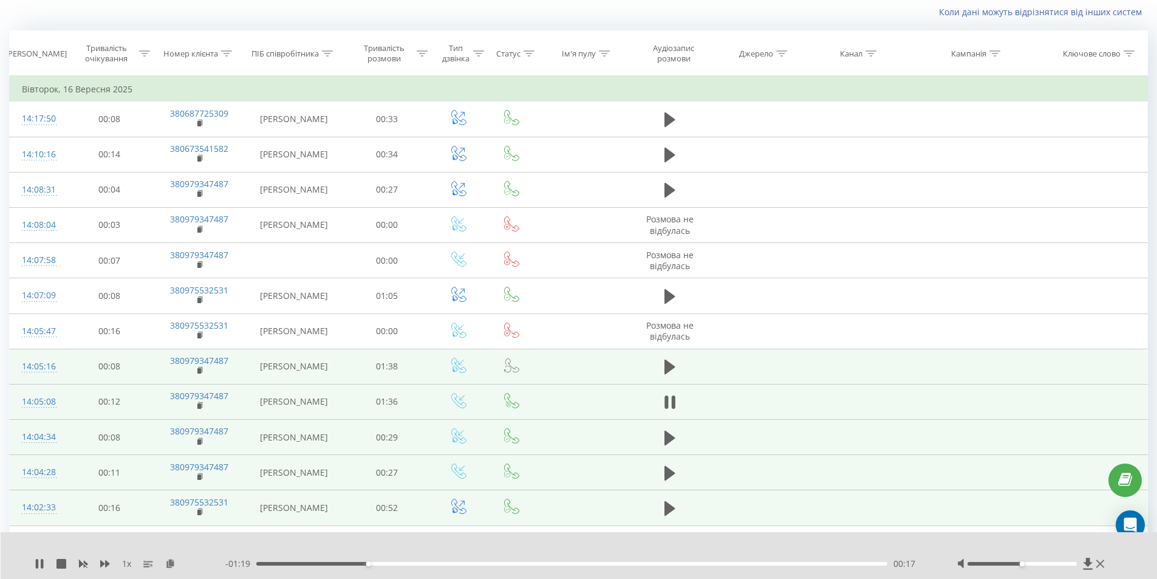
click at [265, 562] on div "00:17" at bounding box center [572, 564] width 632 height 4
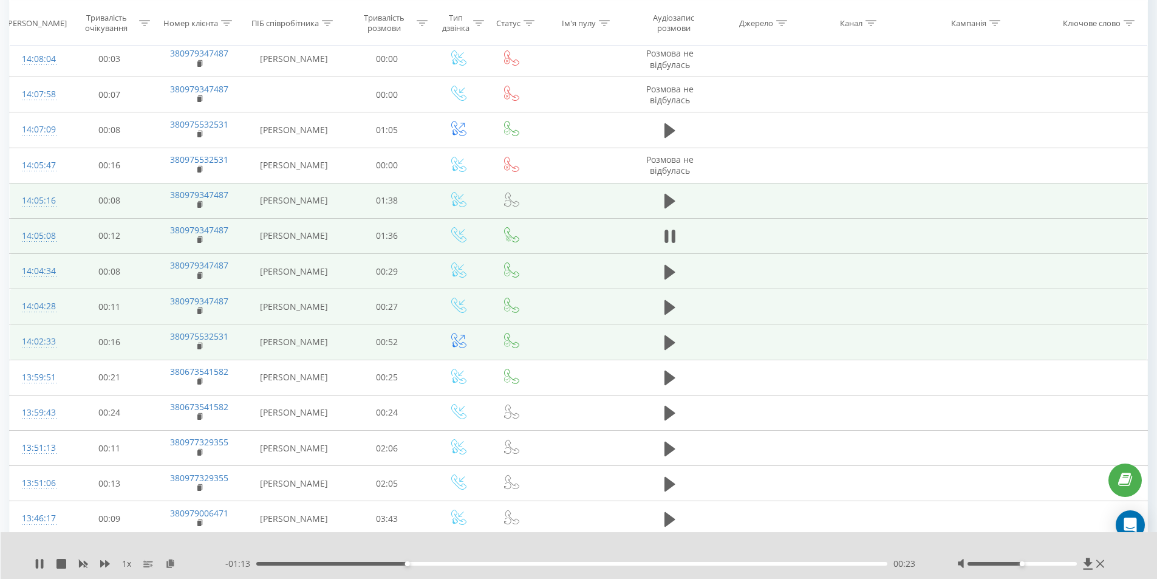
scroll to position [262, 0]
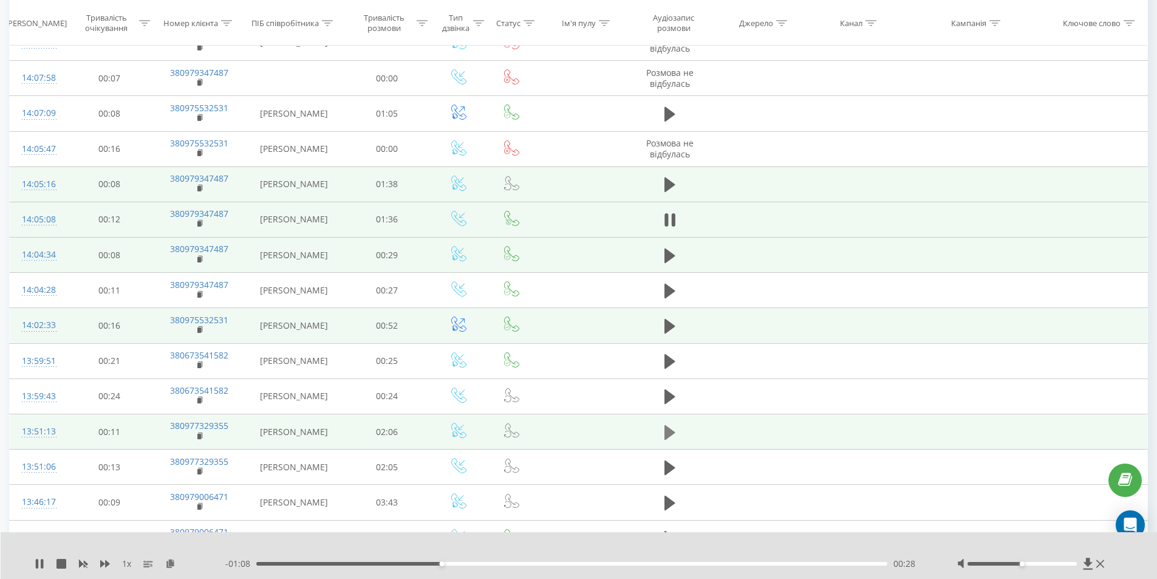
click at [665, 434] on icon at bounding box center [670, 432] width 11 height 17
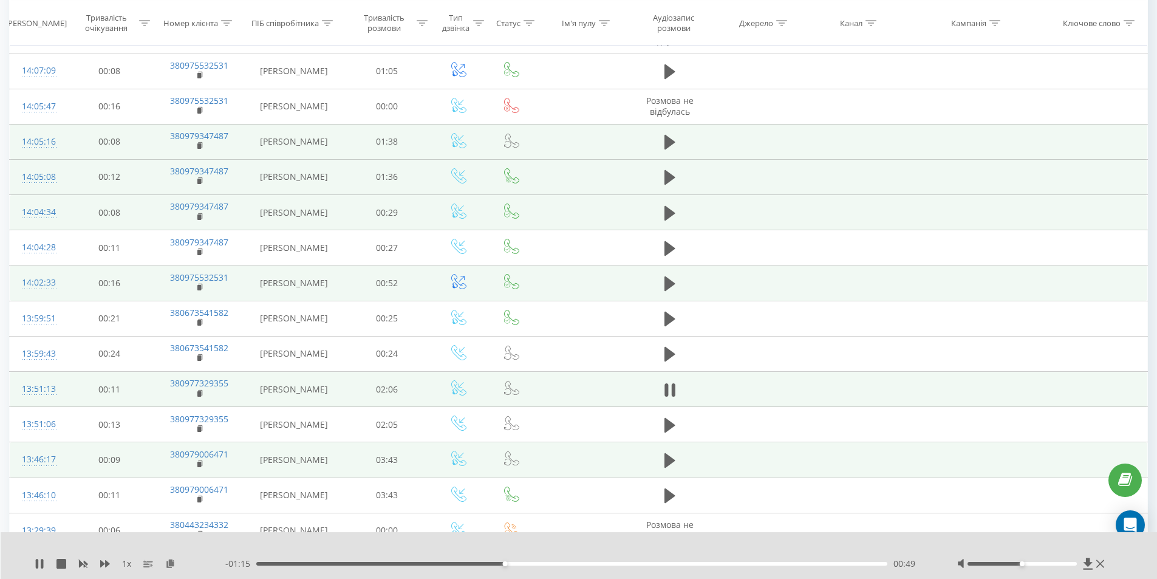
scroll to position [323, 0]
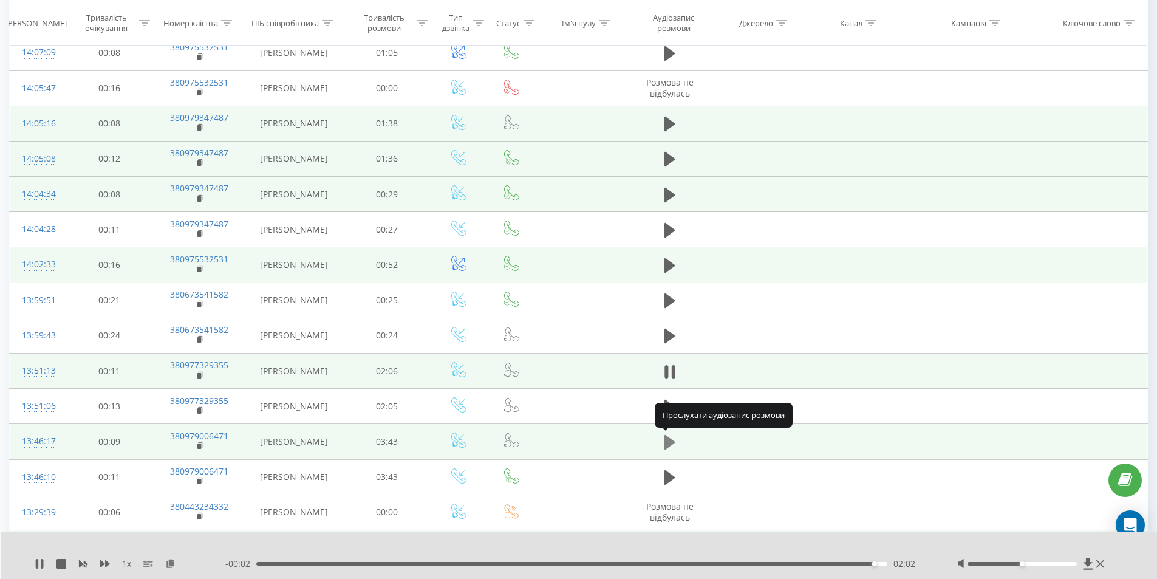
click at [666, 440] on icon at bounding box center [670, 442] width 11 height 15
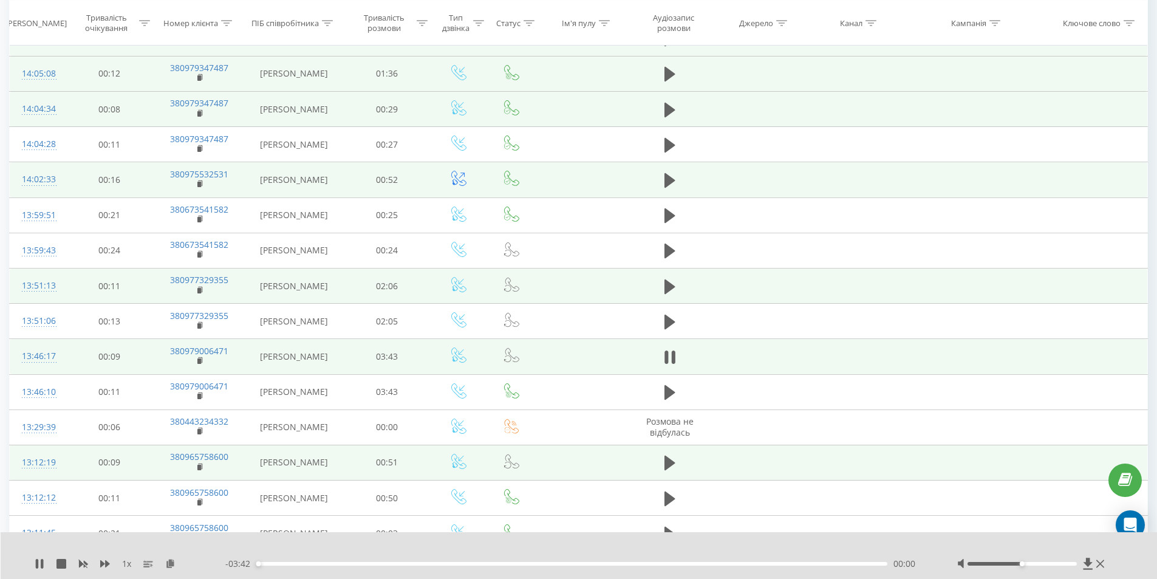
scroll to position [445, 0]
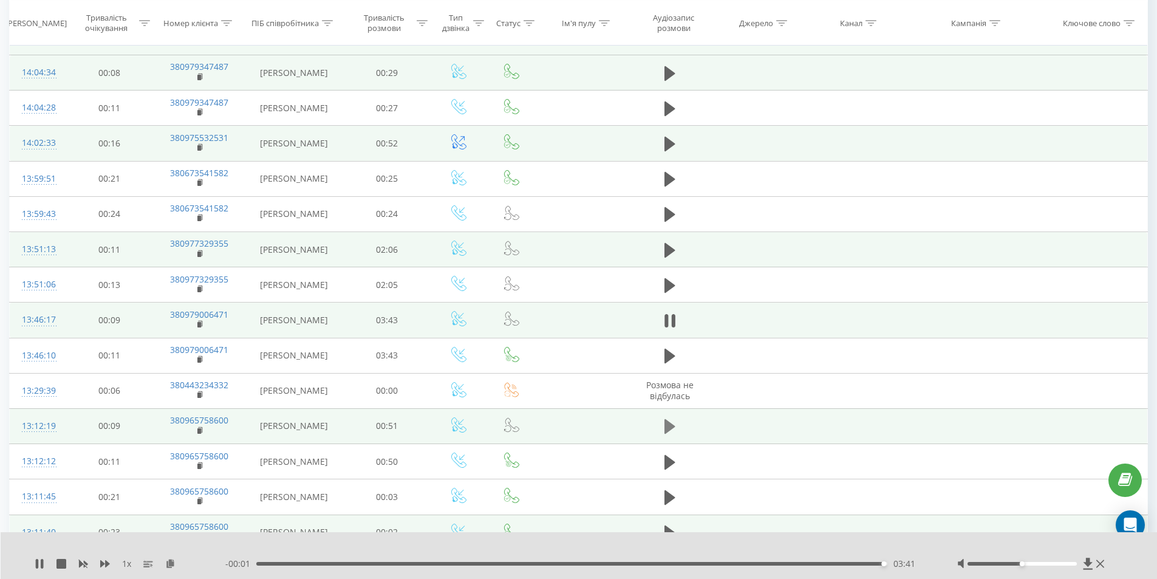
click at [668, 434] on icon at bounding box center [670, 426] width 11 height 15
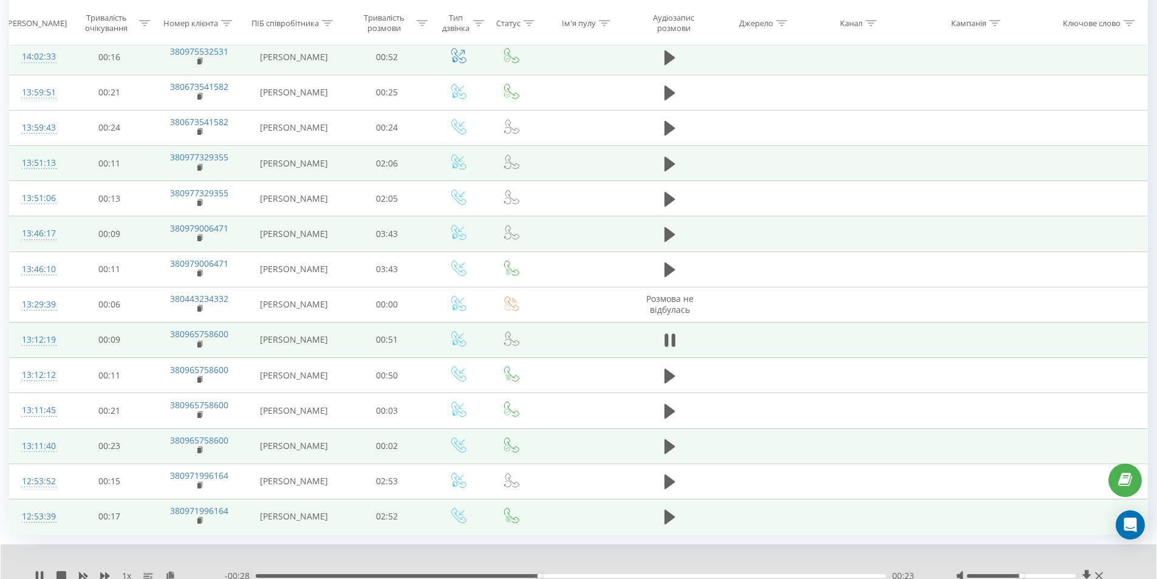
scroll to position [541, 0]
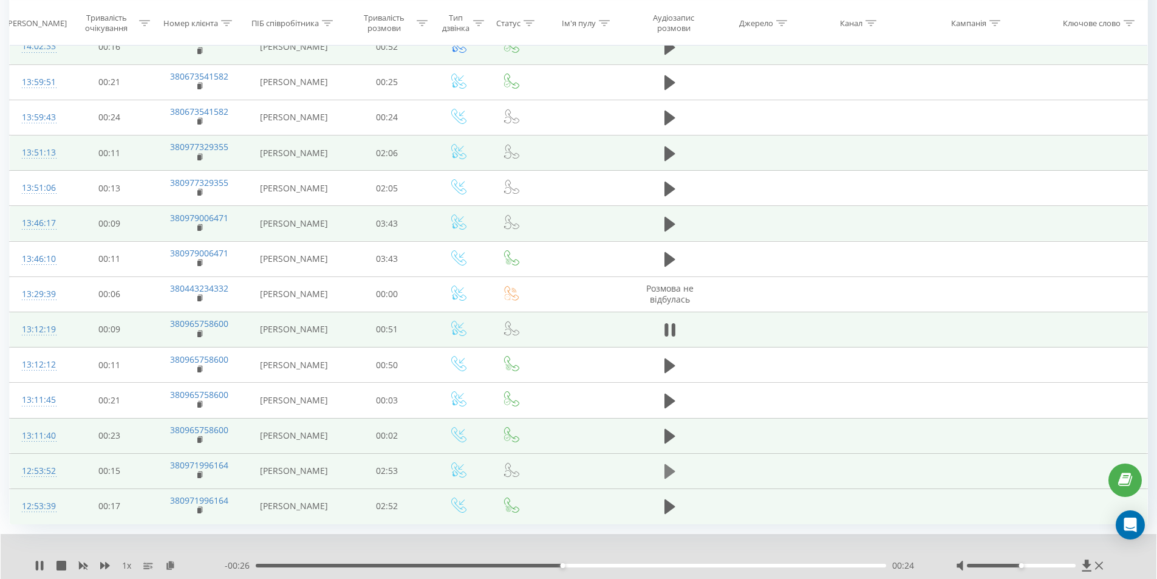
click at [666, 479] on icon at bounding box center [670, 471] width 11 height 15
click at [411, 484] on td "02:53" at bounding box center [387, 470] width 88 height 35
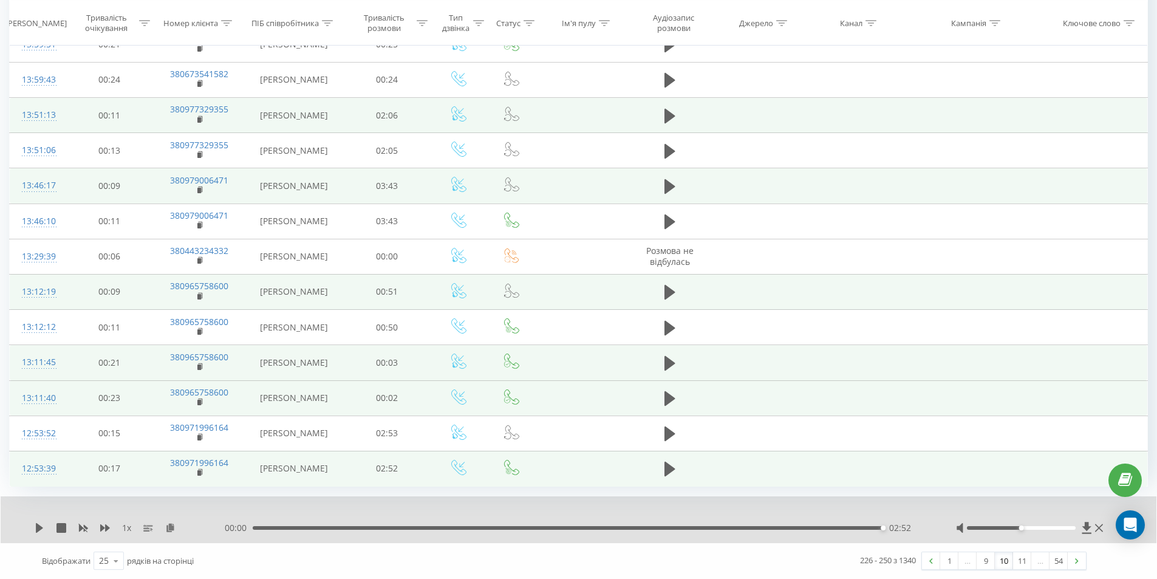
scroll to position [588, 0]
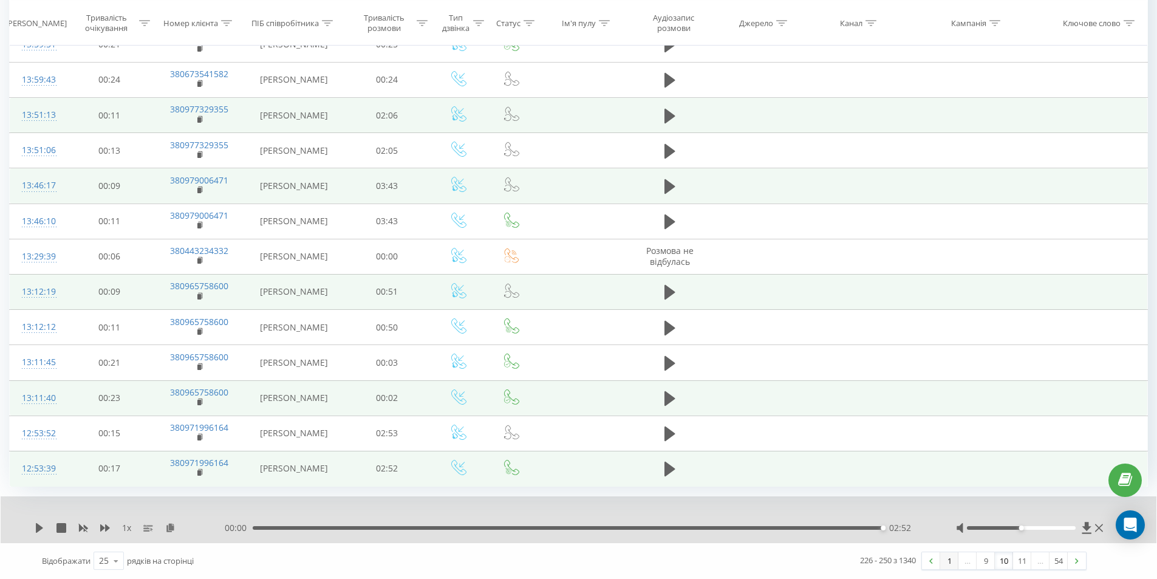
click at [945, 561] on link "1" at bounding box center [949, 560] width 18 height 17
